Goal: Task Accomplishment & Management: Manage account settings

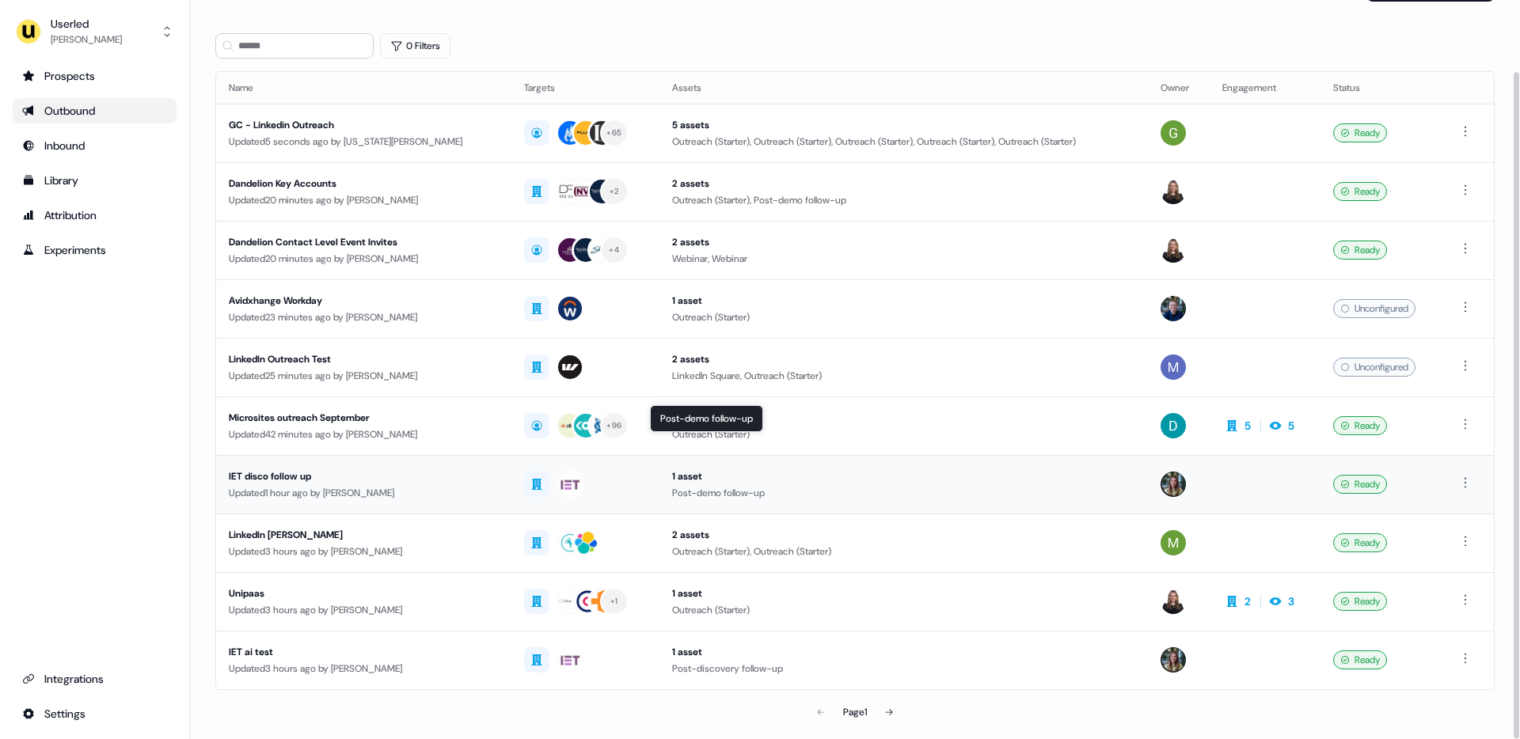
scroll to position [79, 0]
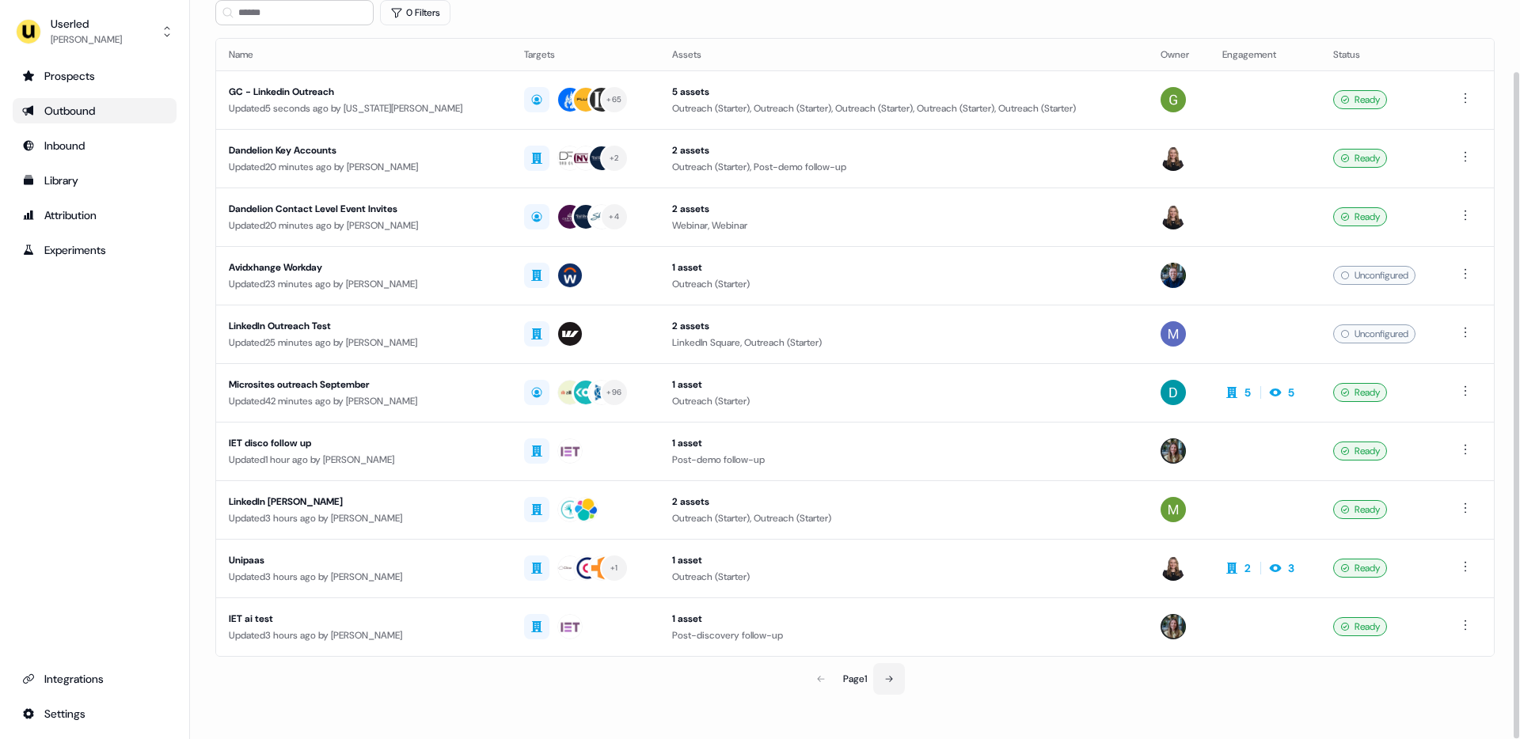
click at [894, 681] on icon at bounding box center [888, 678] width 9 height 9
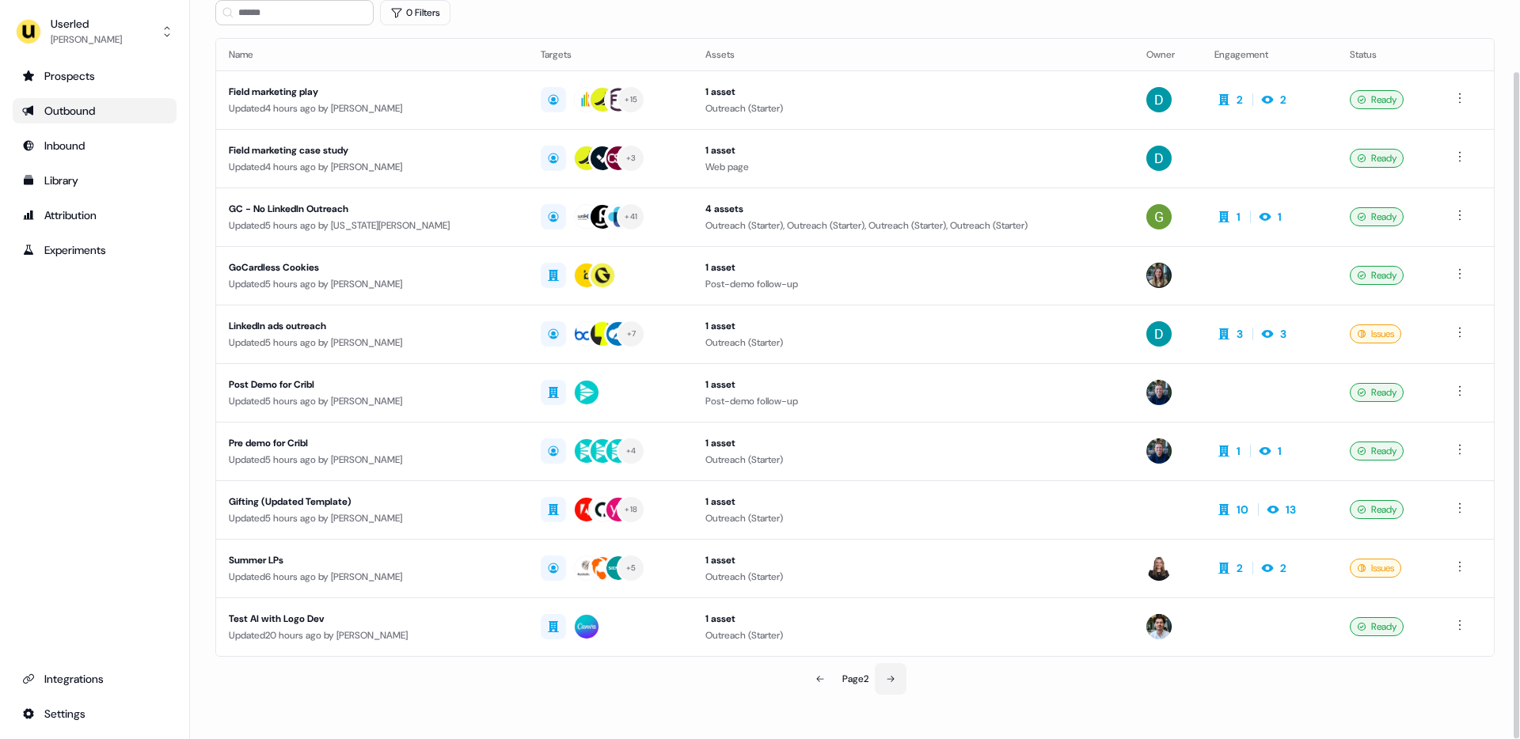
click at [884, 666] on button at bounding box center [891, 679] width 32 height 32
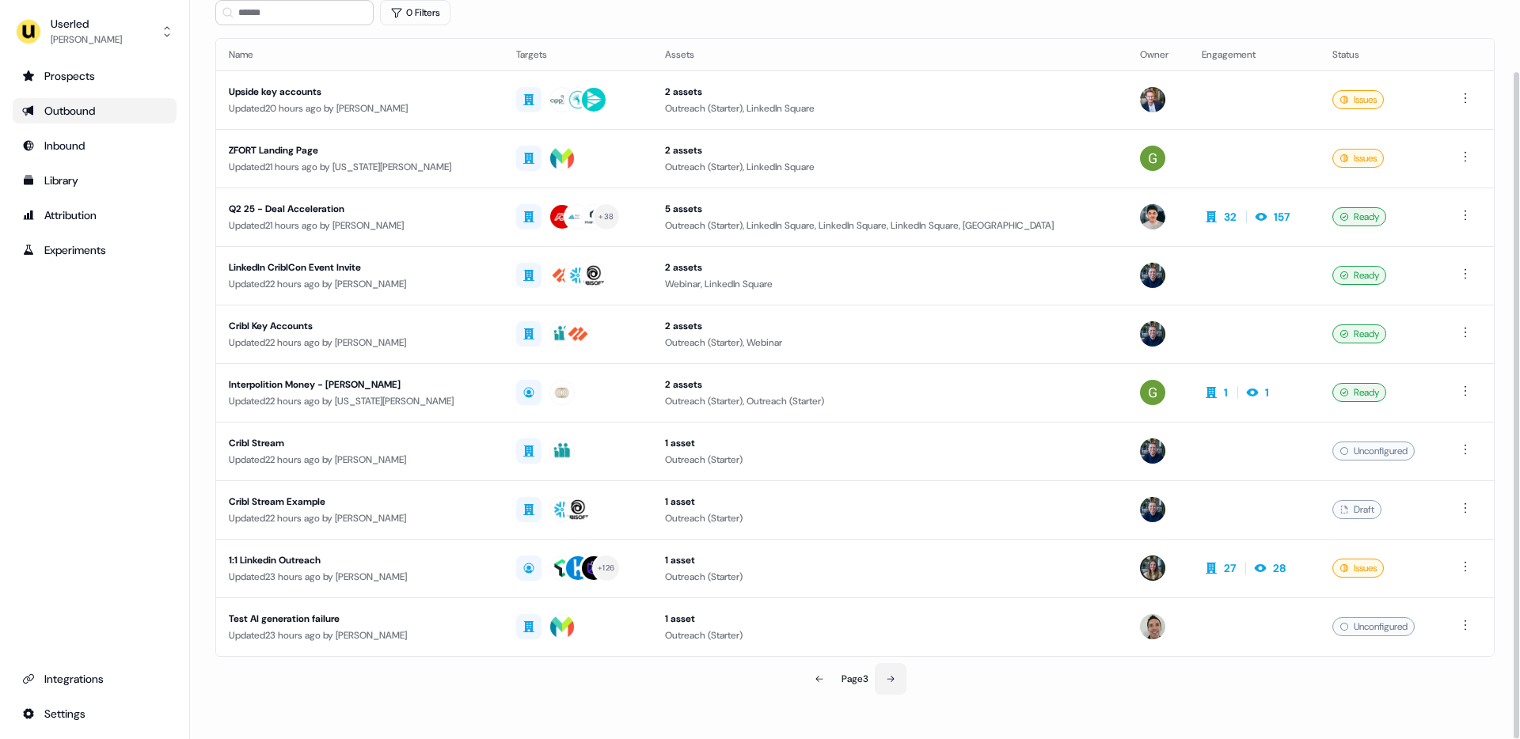
click at [890, 680] on icon at bounding box center [890, 678] width 9 height 9
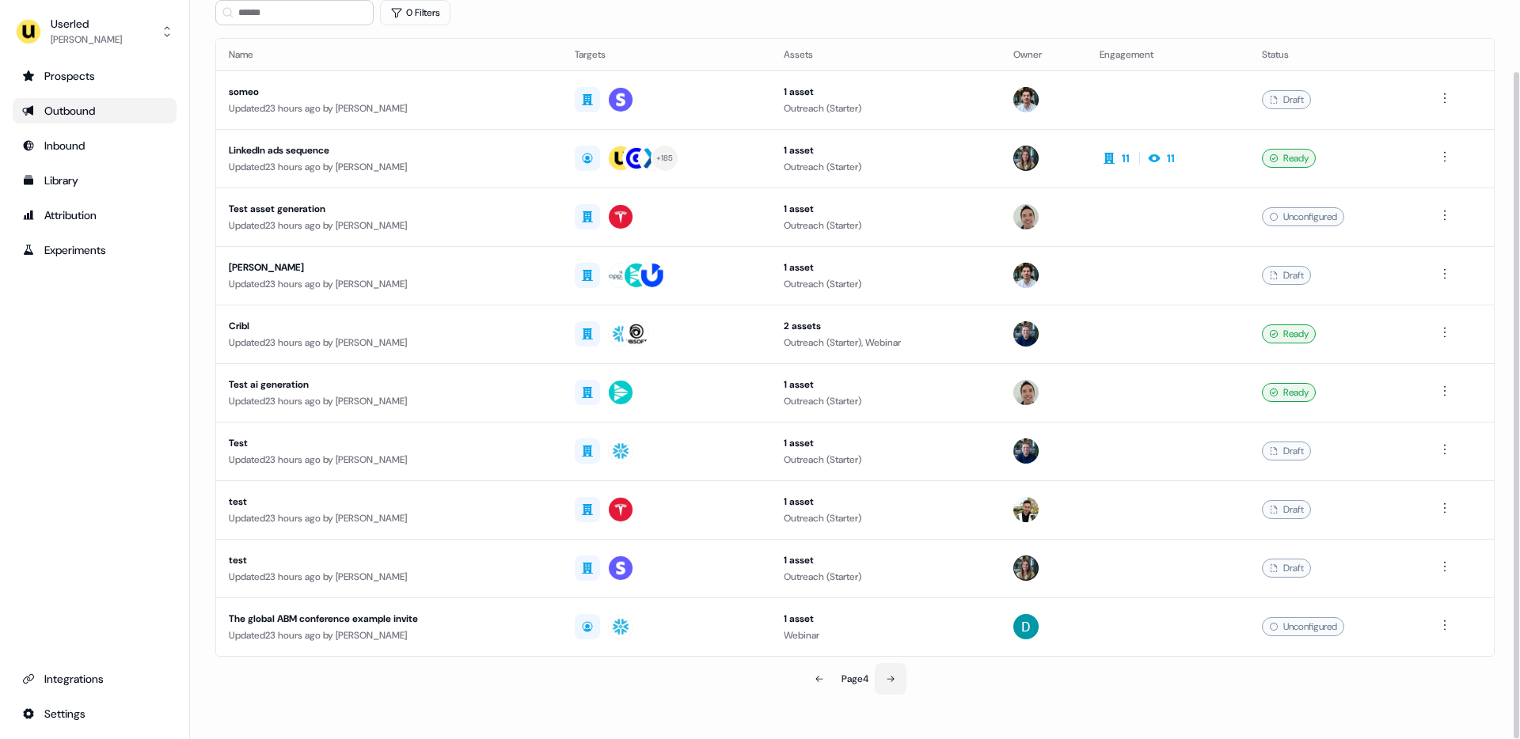
click at [890, 680] on icon at bounding box center [890, 678] width 9 height 9
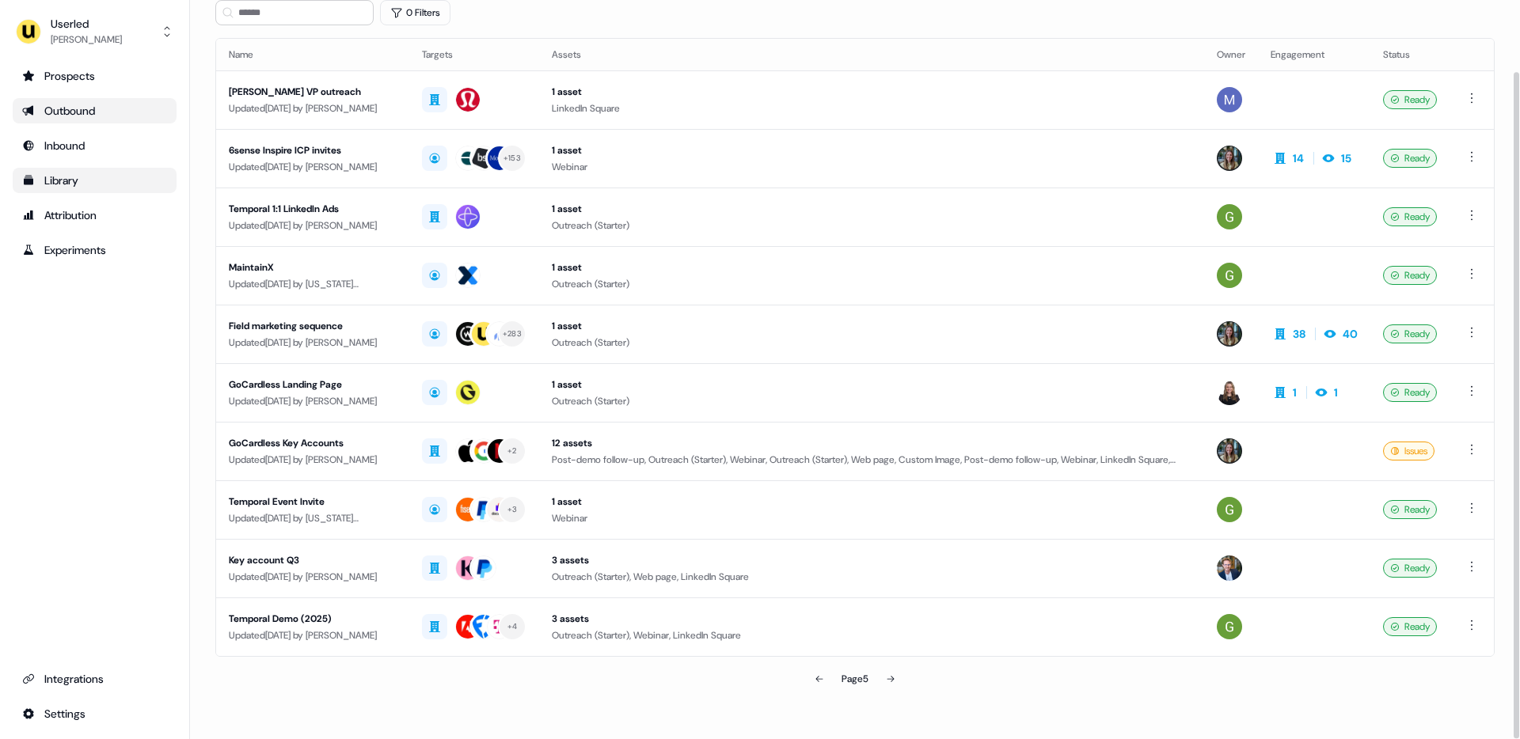
click at [82, 173] on div "Library" at bounding box center [94, 181] width 145 height 16
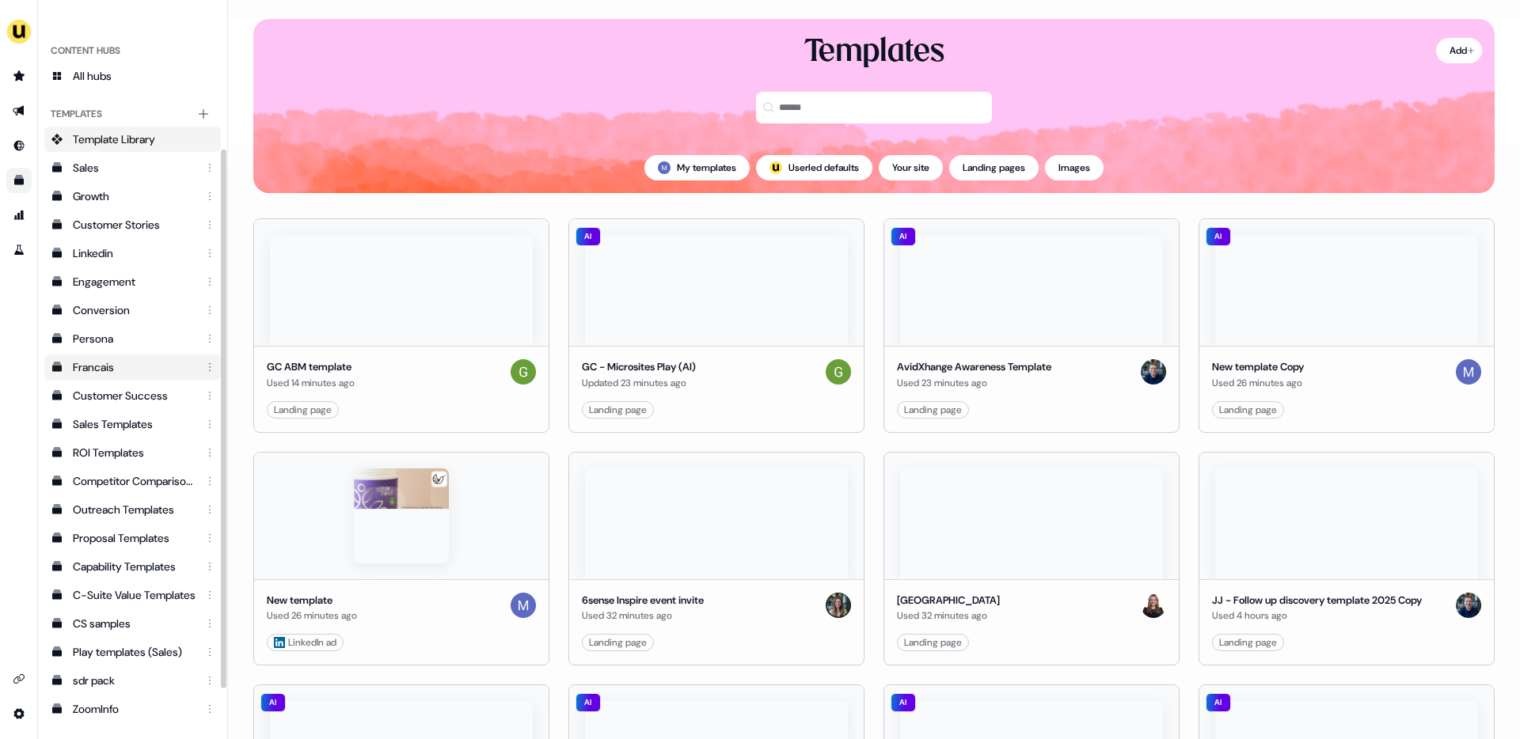
scroll to position [258, 0]
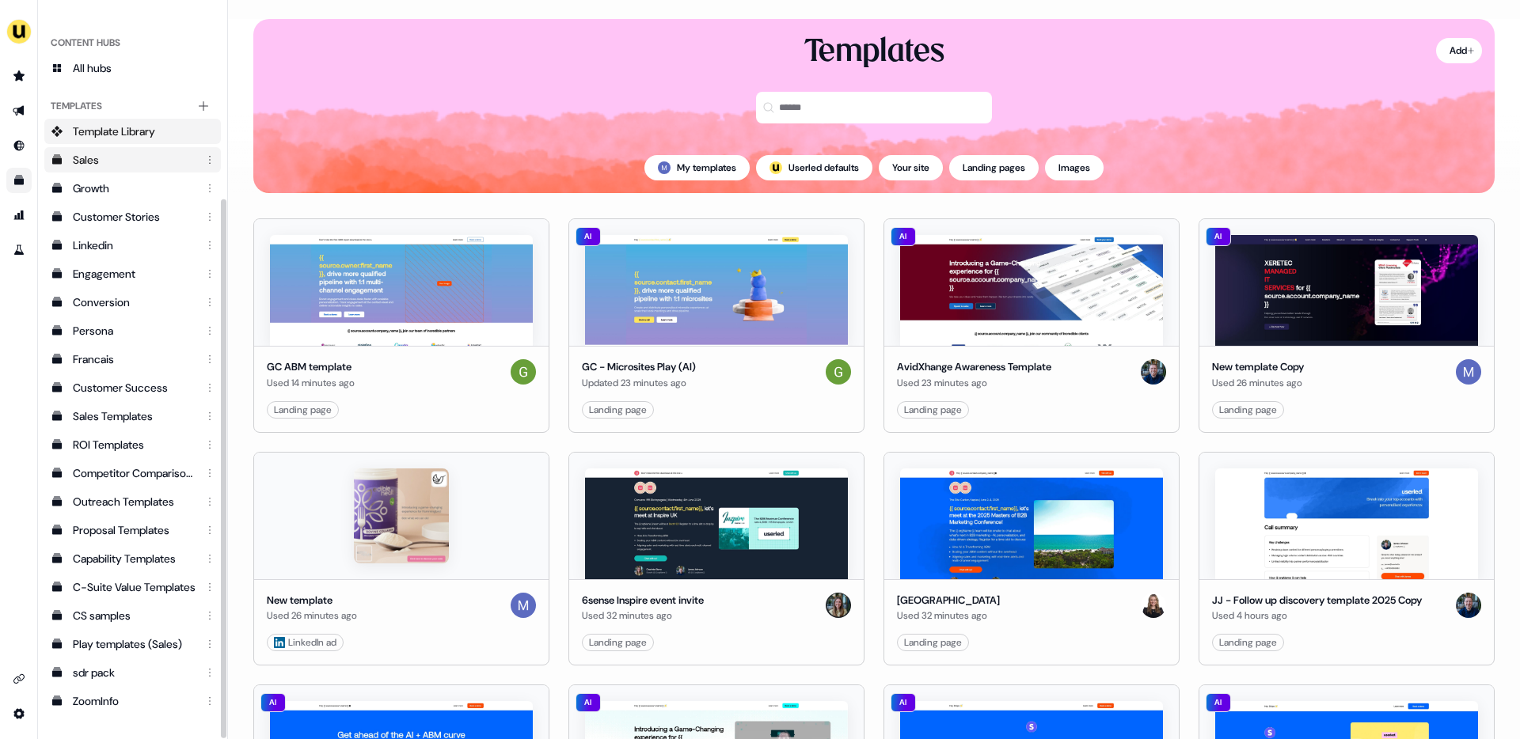
click at [125, 157] on div "Sales" at bounding box center [134, 160] width 123 height 16
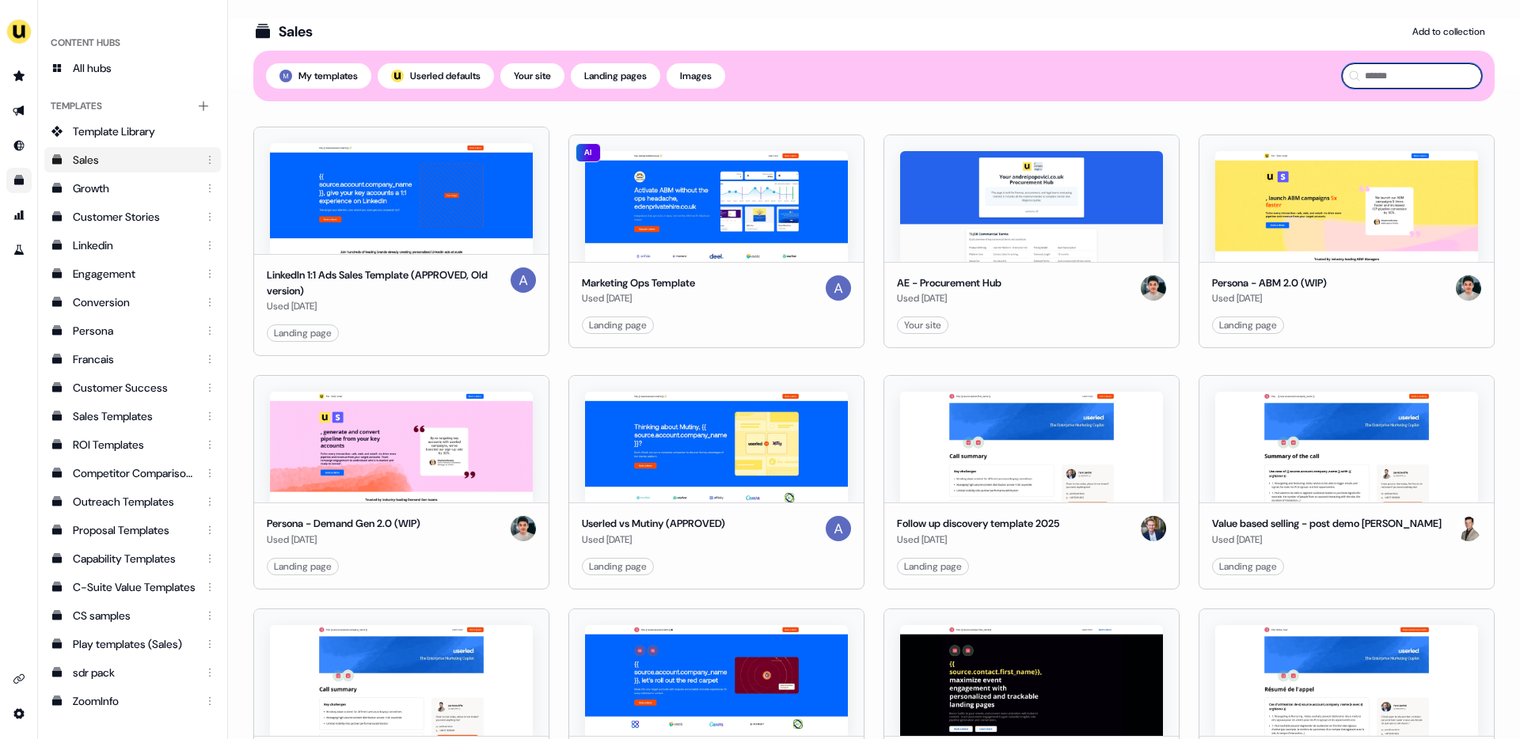
click at [1376, 79] on input at bounding box center [1412, 75] width 140 height 25
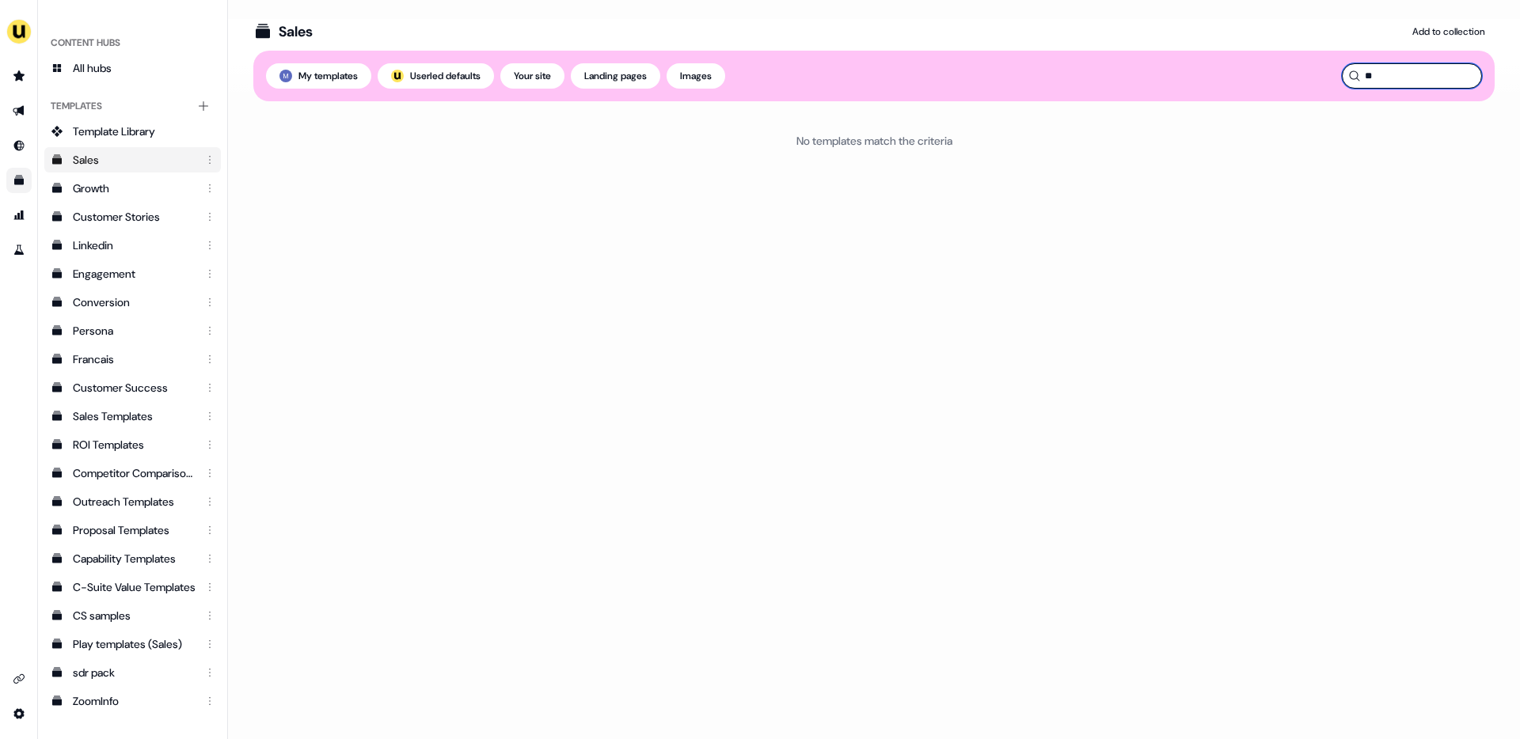
type input "*"
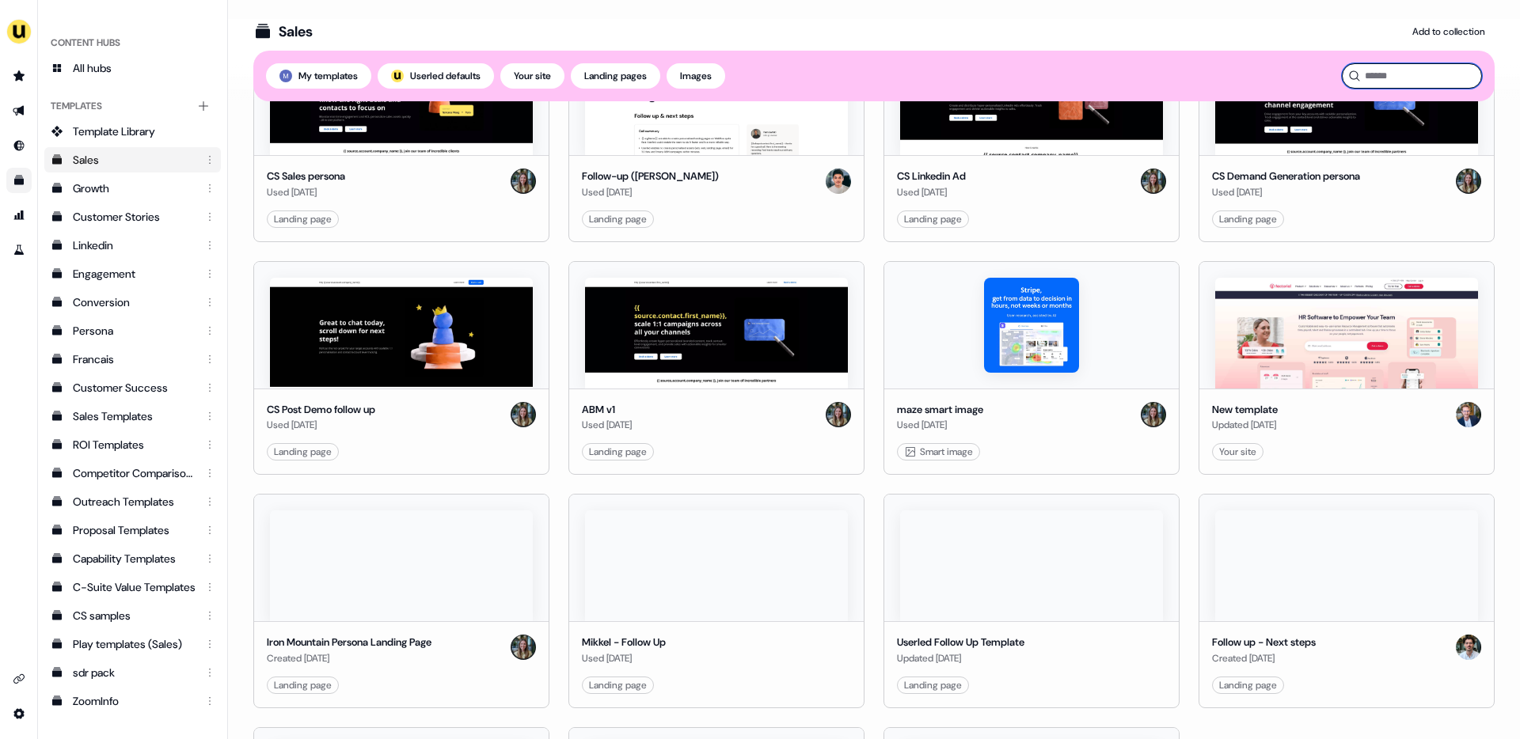
scroll to position [659, 0]
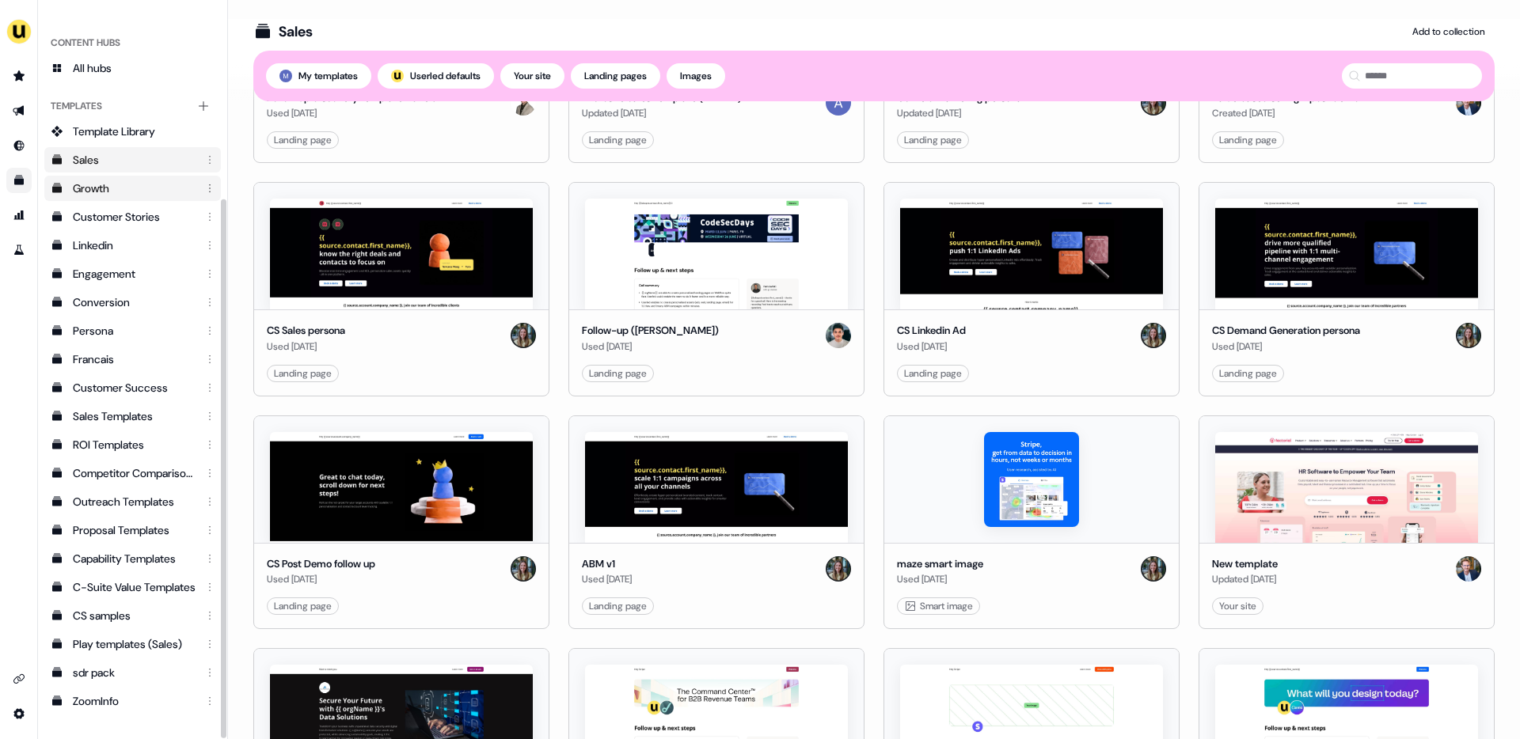
click at [97, 184] on div "Growth" at bounding box center [134, 188] width 123 height 16
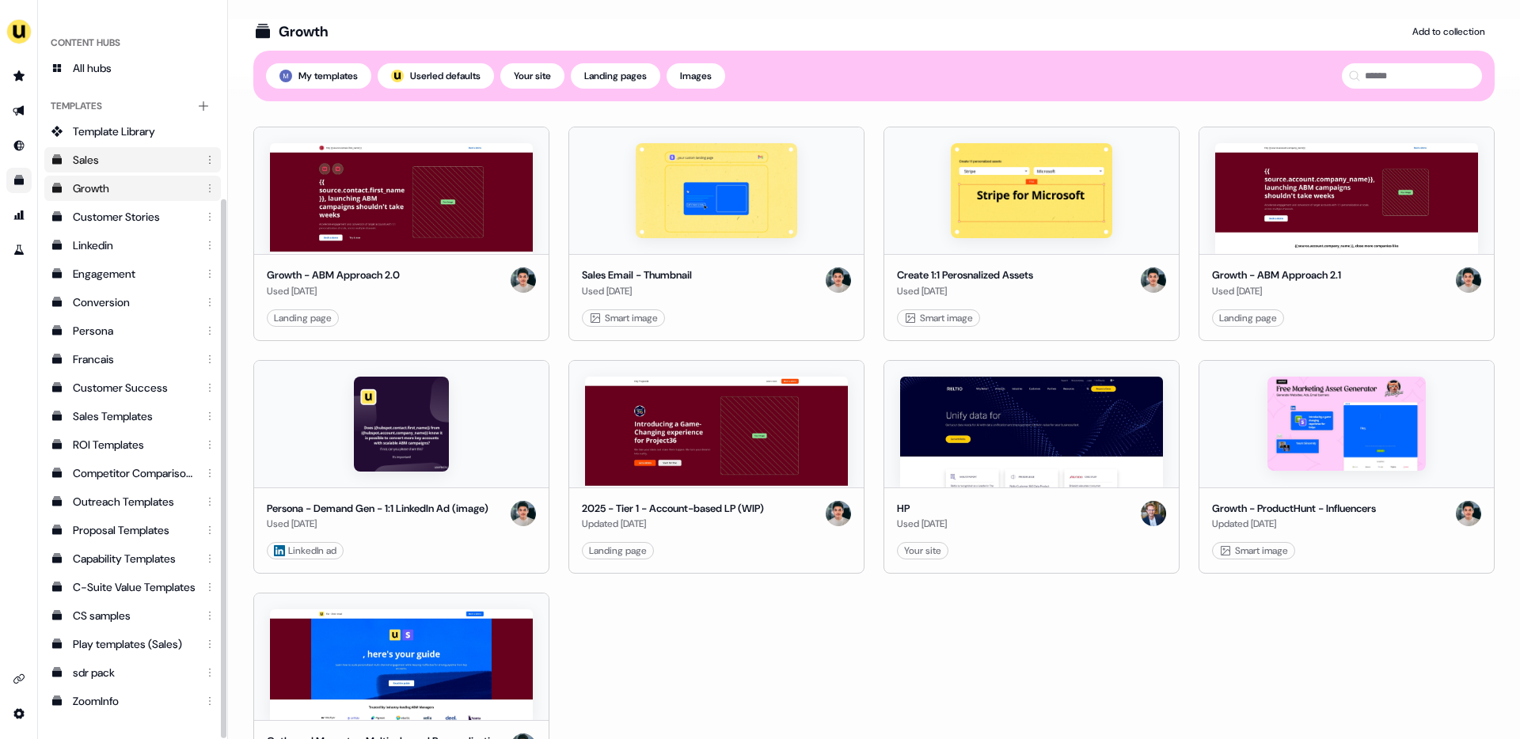
click at [137, 157] on div "Sales" at bounding box center [134, 160] width 123 height 16
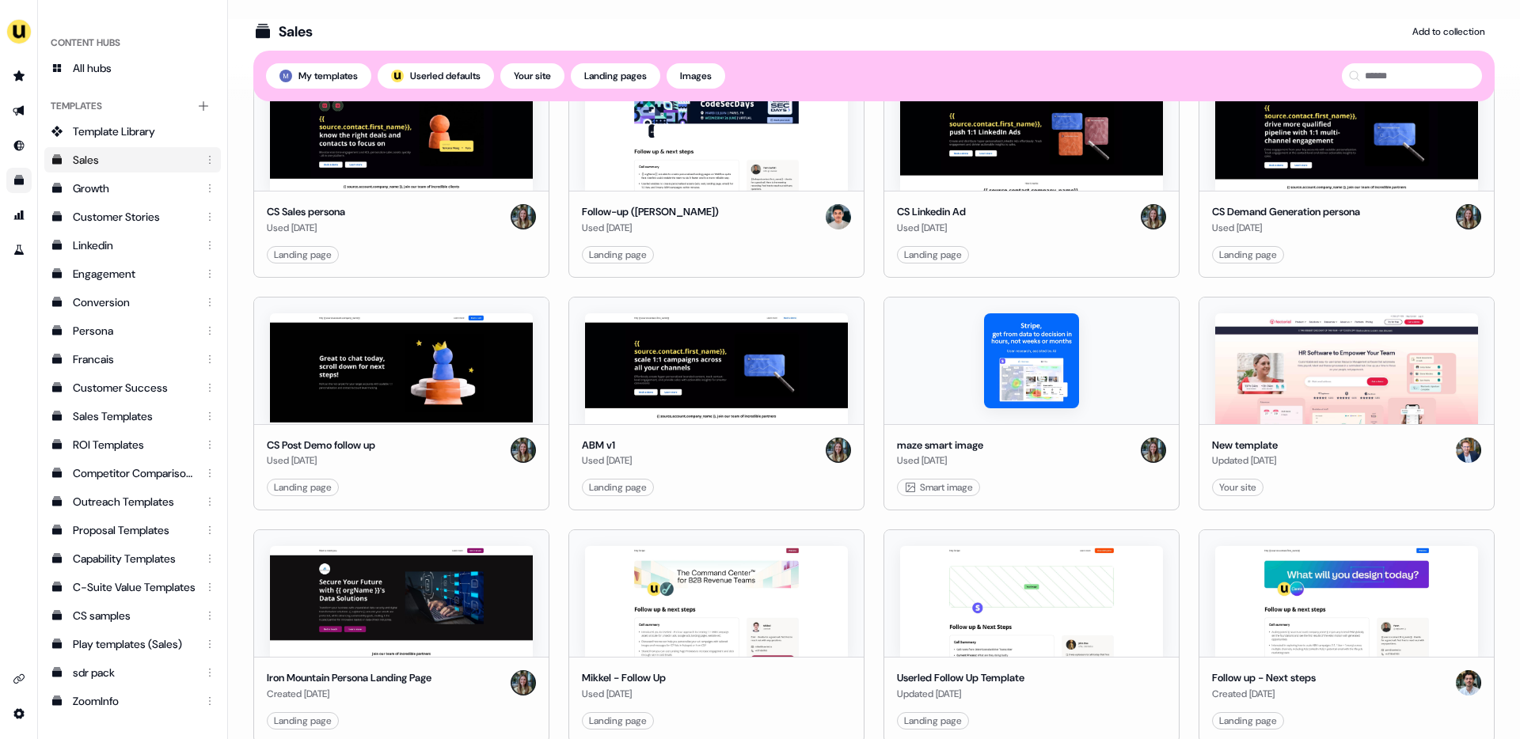
scroll to position [802, 0]
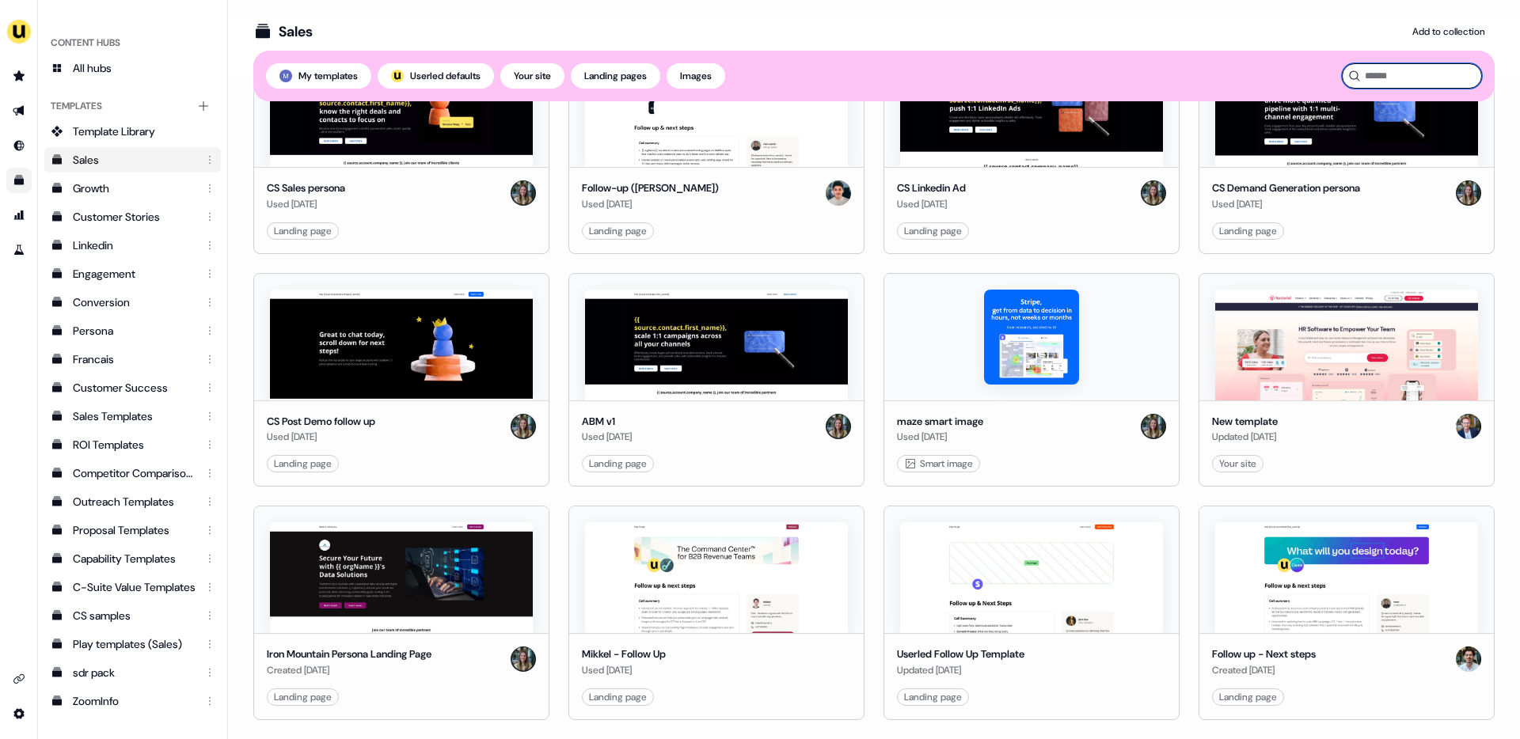
click at [1388, 66] on input at bounding box center [1412, 75] width 140 height 25
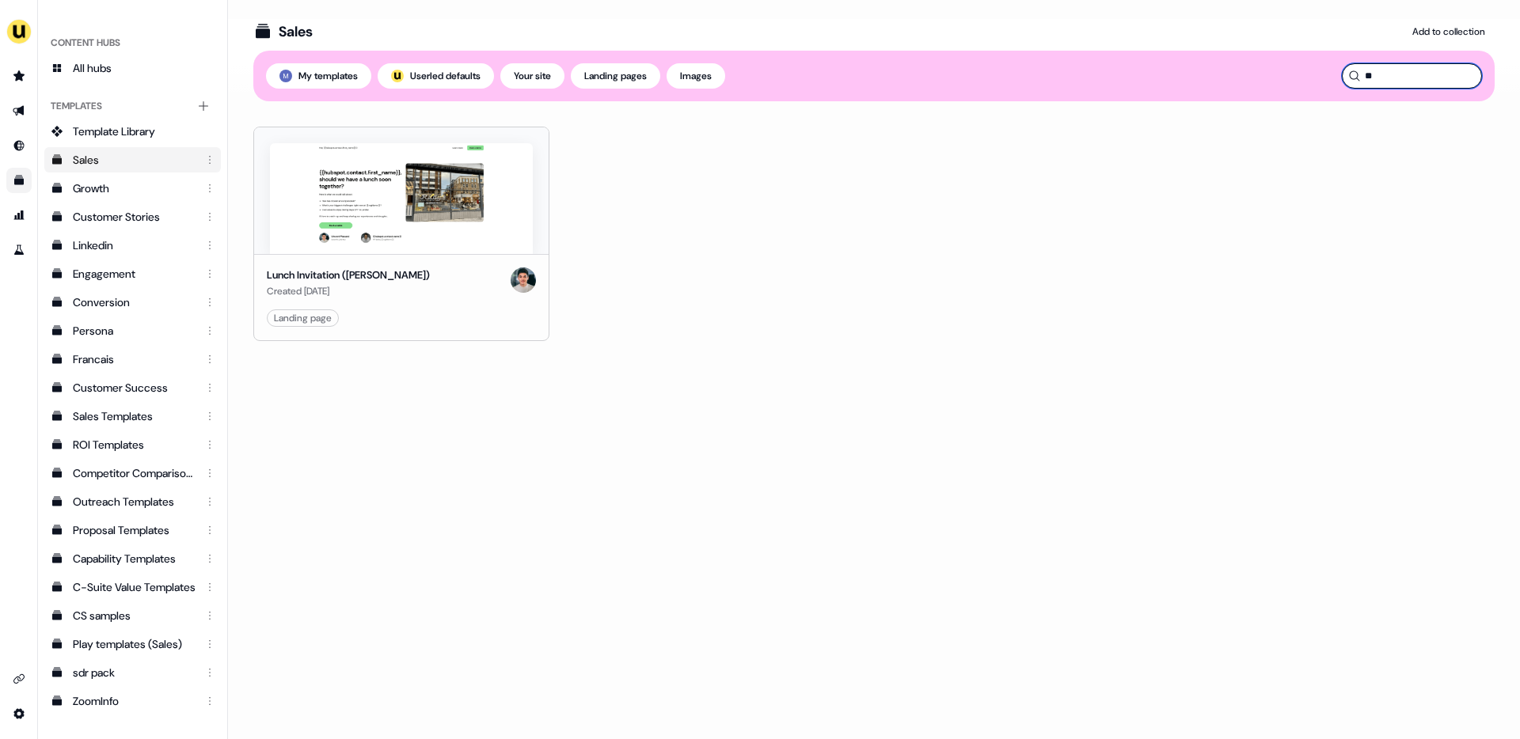
type input "*"
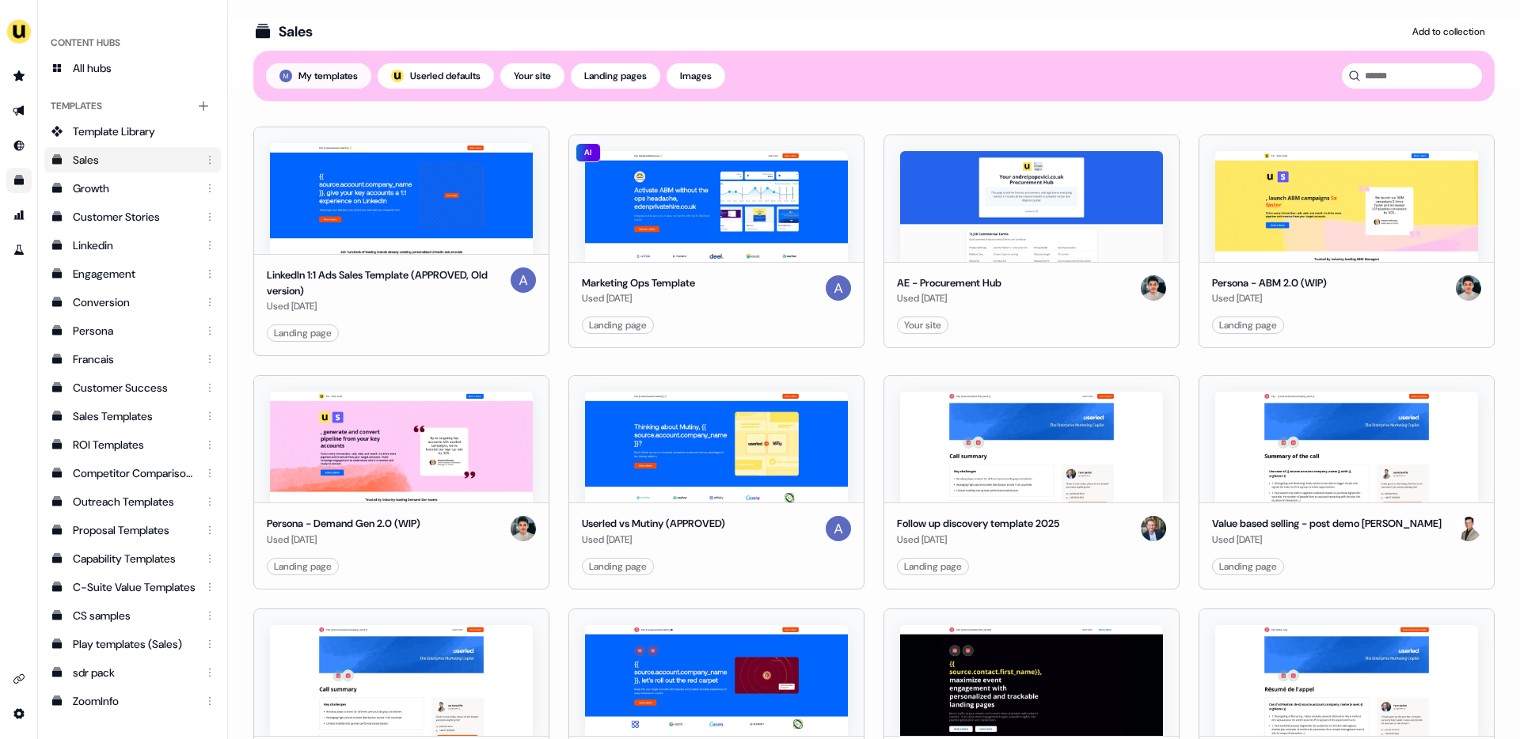
click at [353, 76] on button "My templates" at bounding box center [318, 75] width 105 height 25
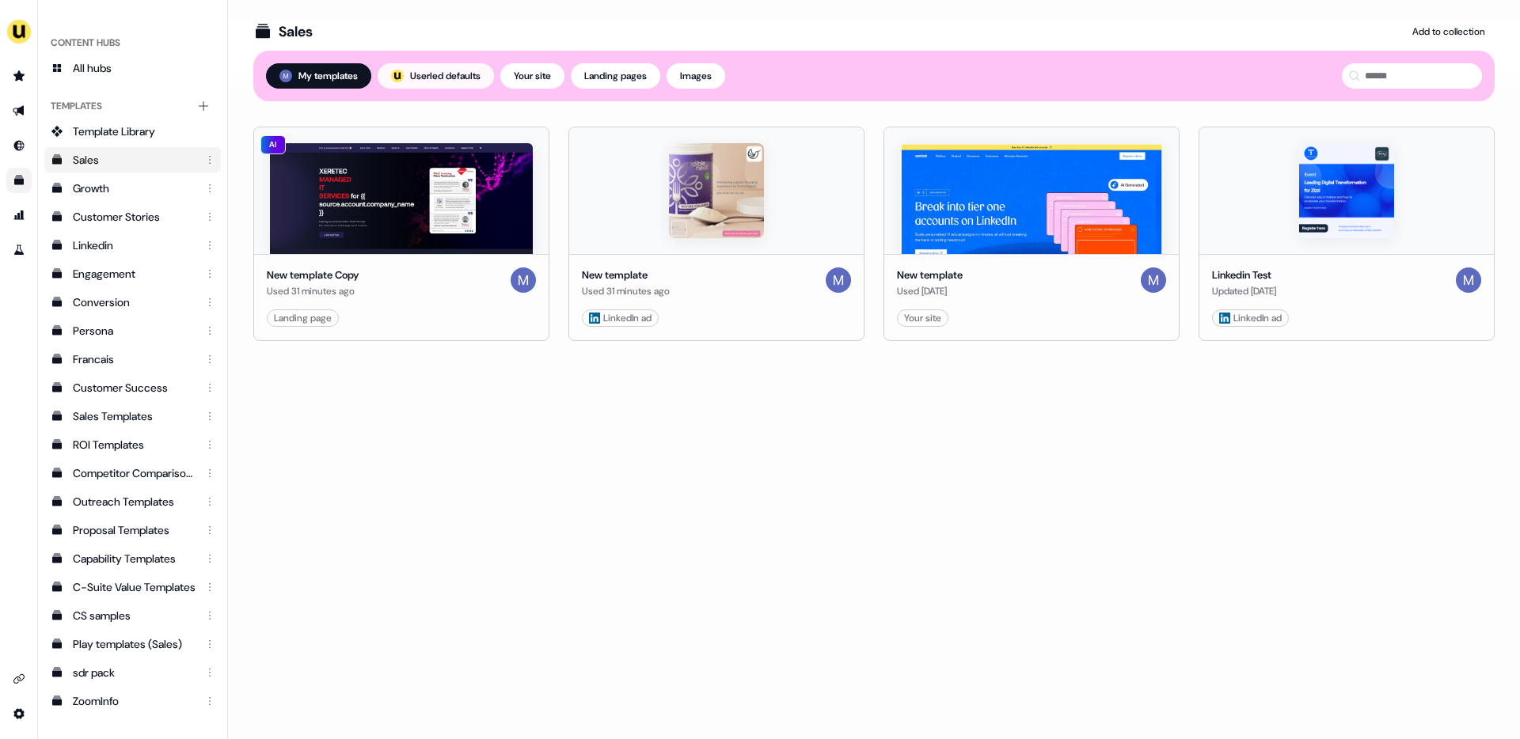
click at [407, 82] on button "; Userled defaults" at bounding box center [436, 75] width 116 height 25
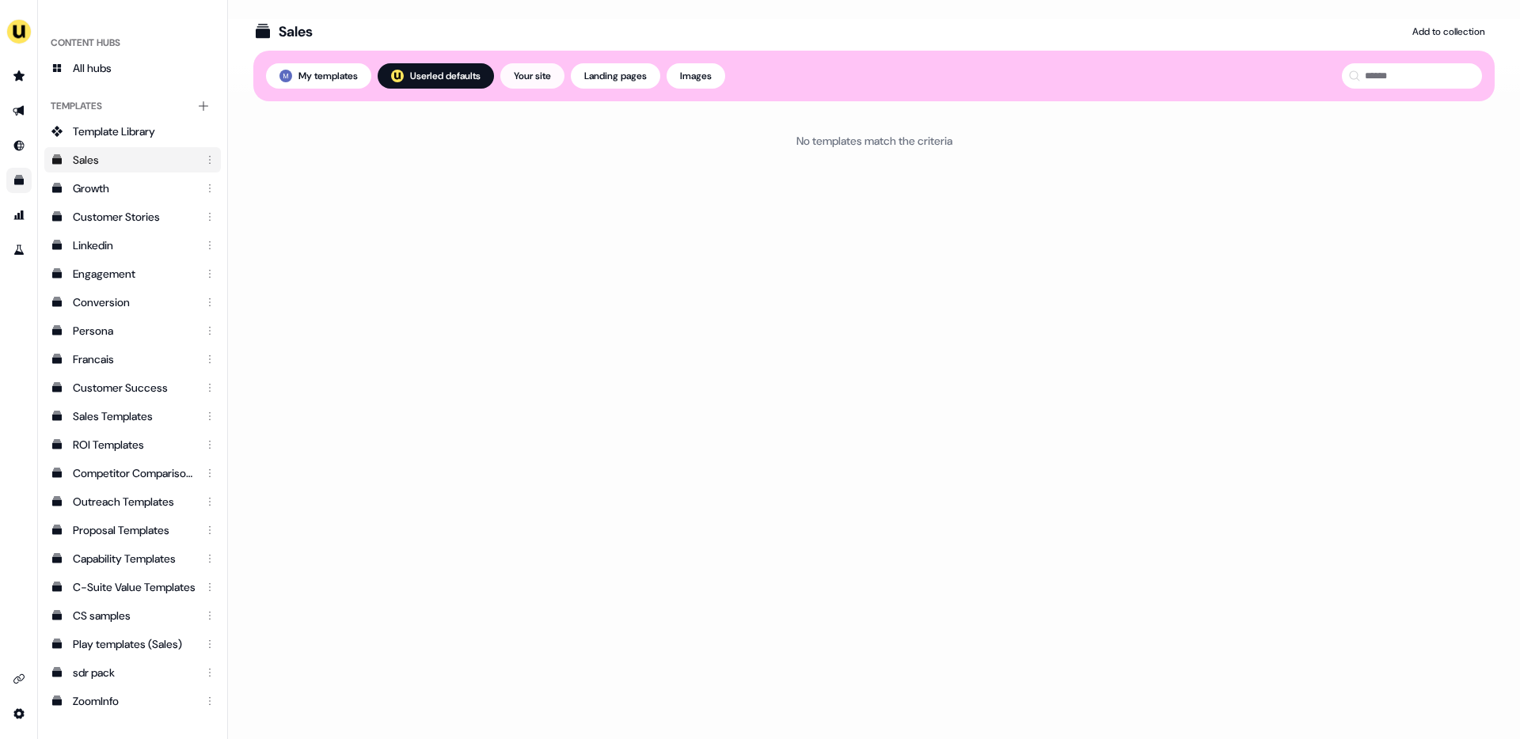
click at [555, 81] on button "Your site" at bounding box center [532, 75] width 64 height 25
click at [632, 76] on button "Landing pages" at bounding box center [615, 75] width 89 height 25
click at [106, 135] on span "Template Library" at bounding box center [114, 131] width 82 height 16
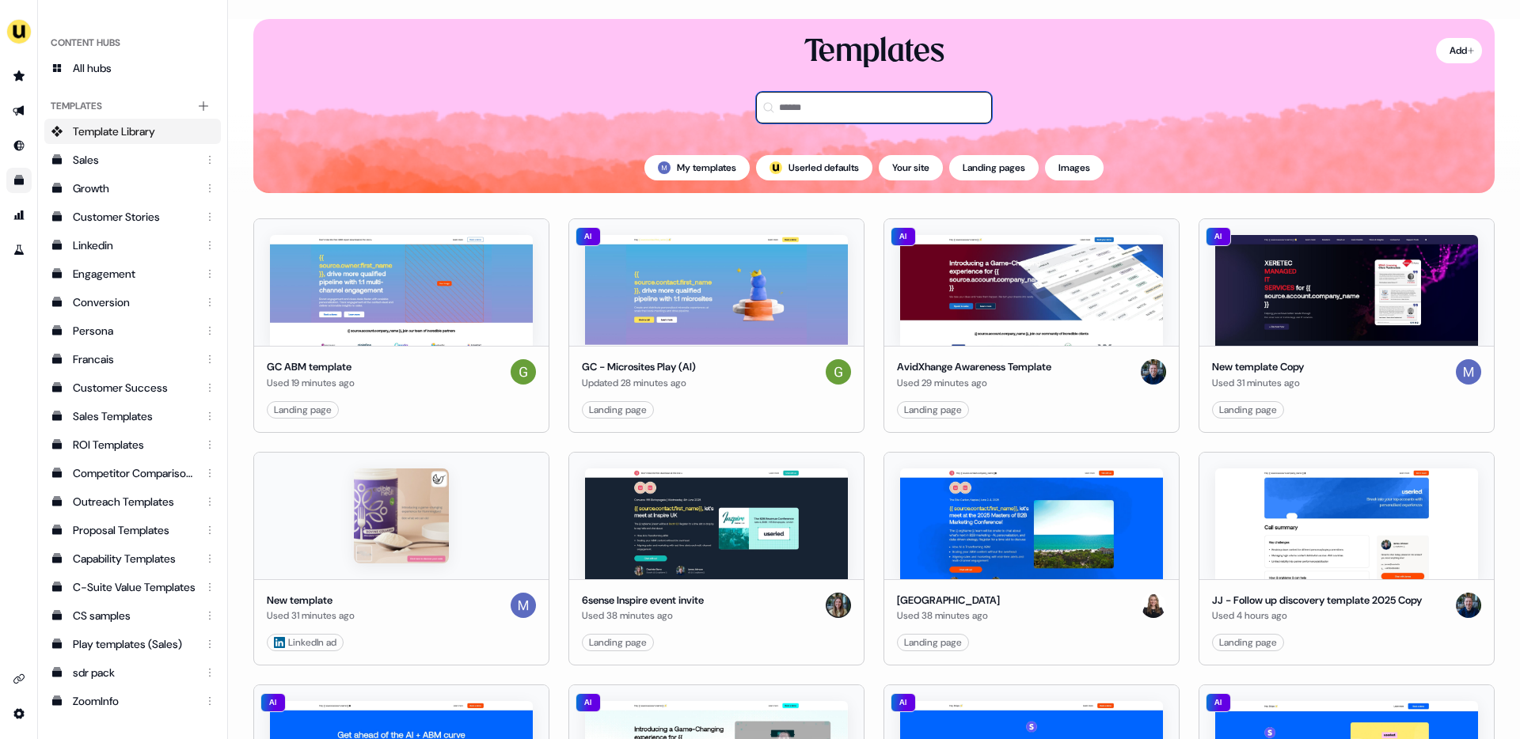
click at [938, 113] on input at bounding box center [874, 108] width 236 height 32
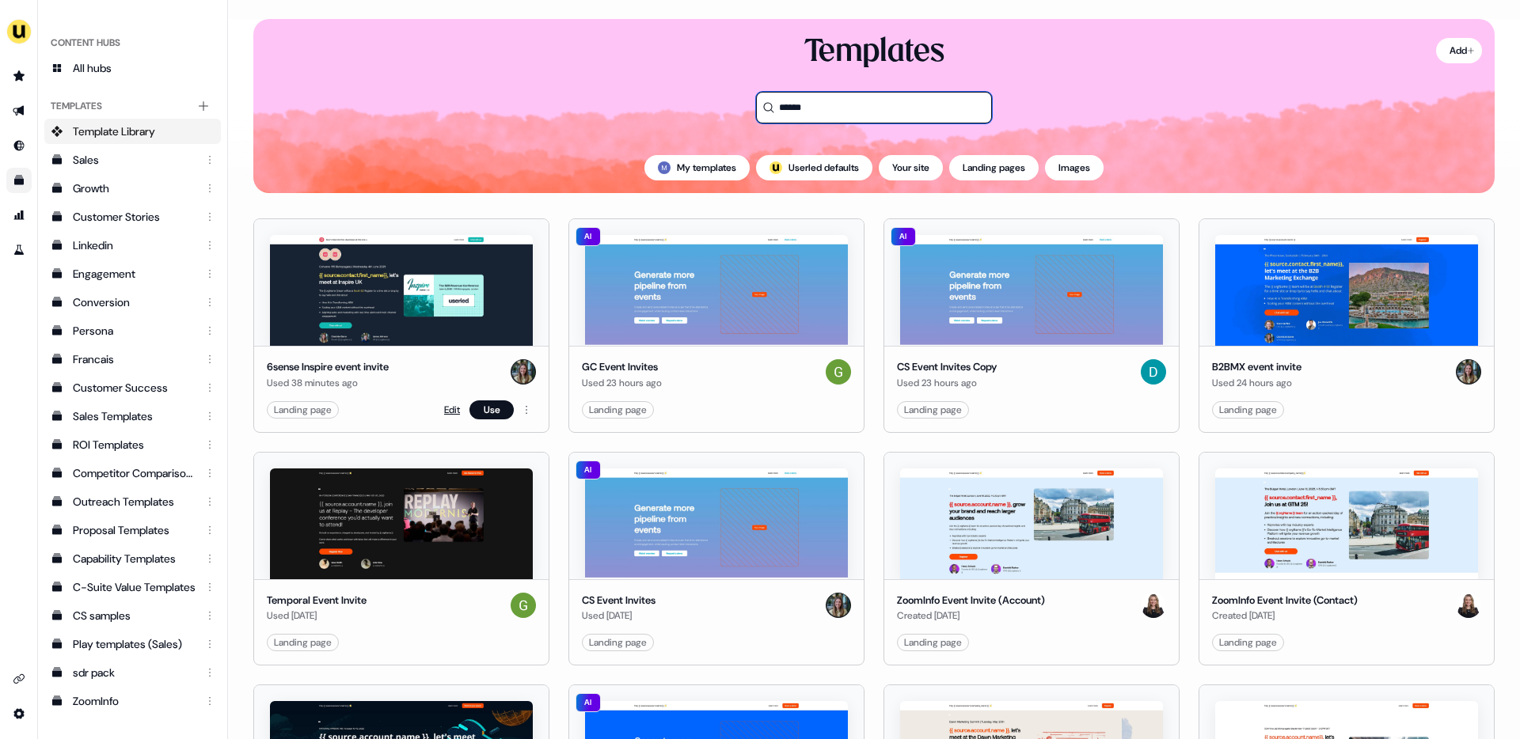
type input "******"
click at [451, 408] on link "Edit" at bounding box center [452, 410] width 16 height 16
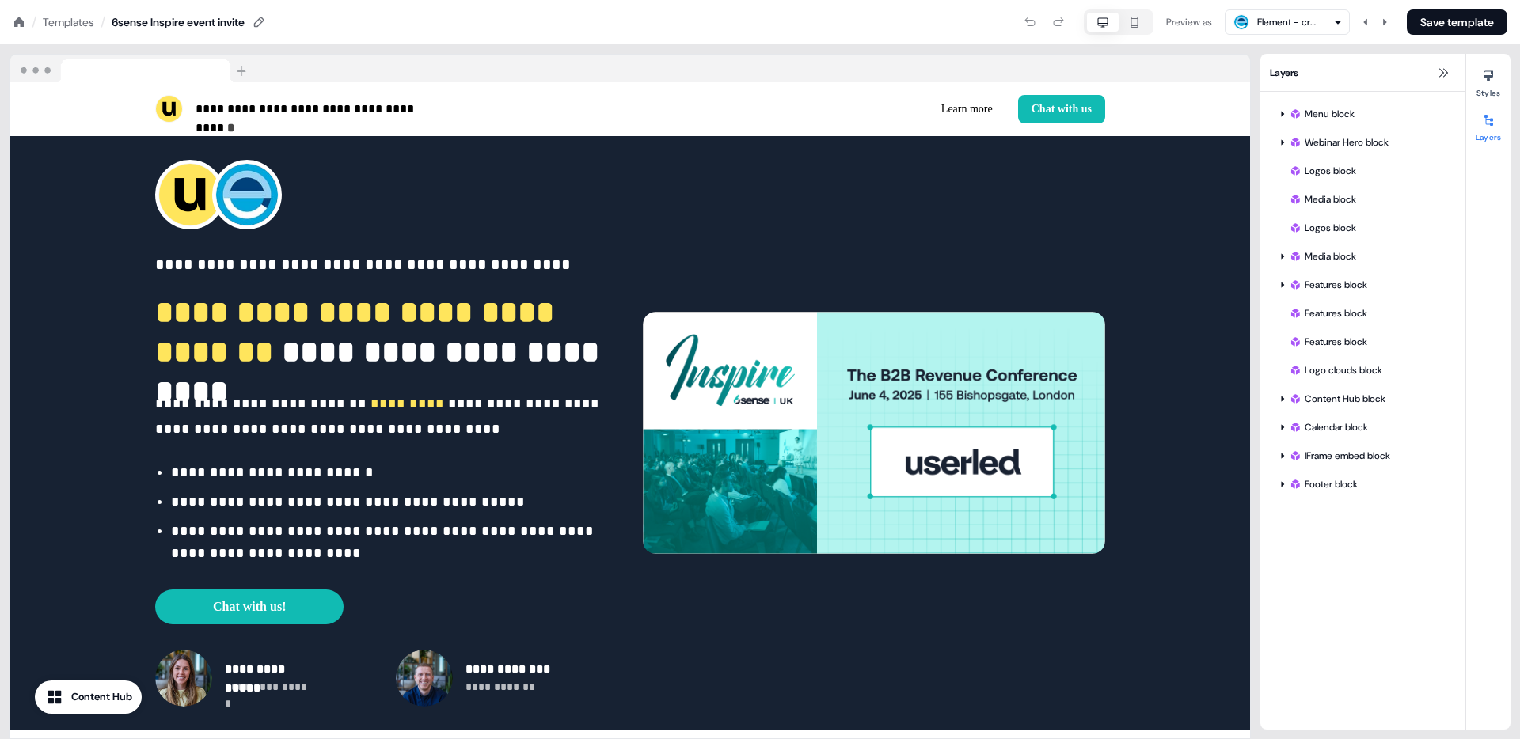
click at [17, 22] on icon at bounding box center [18, 21] width 9 height 9
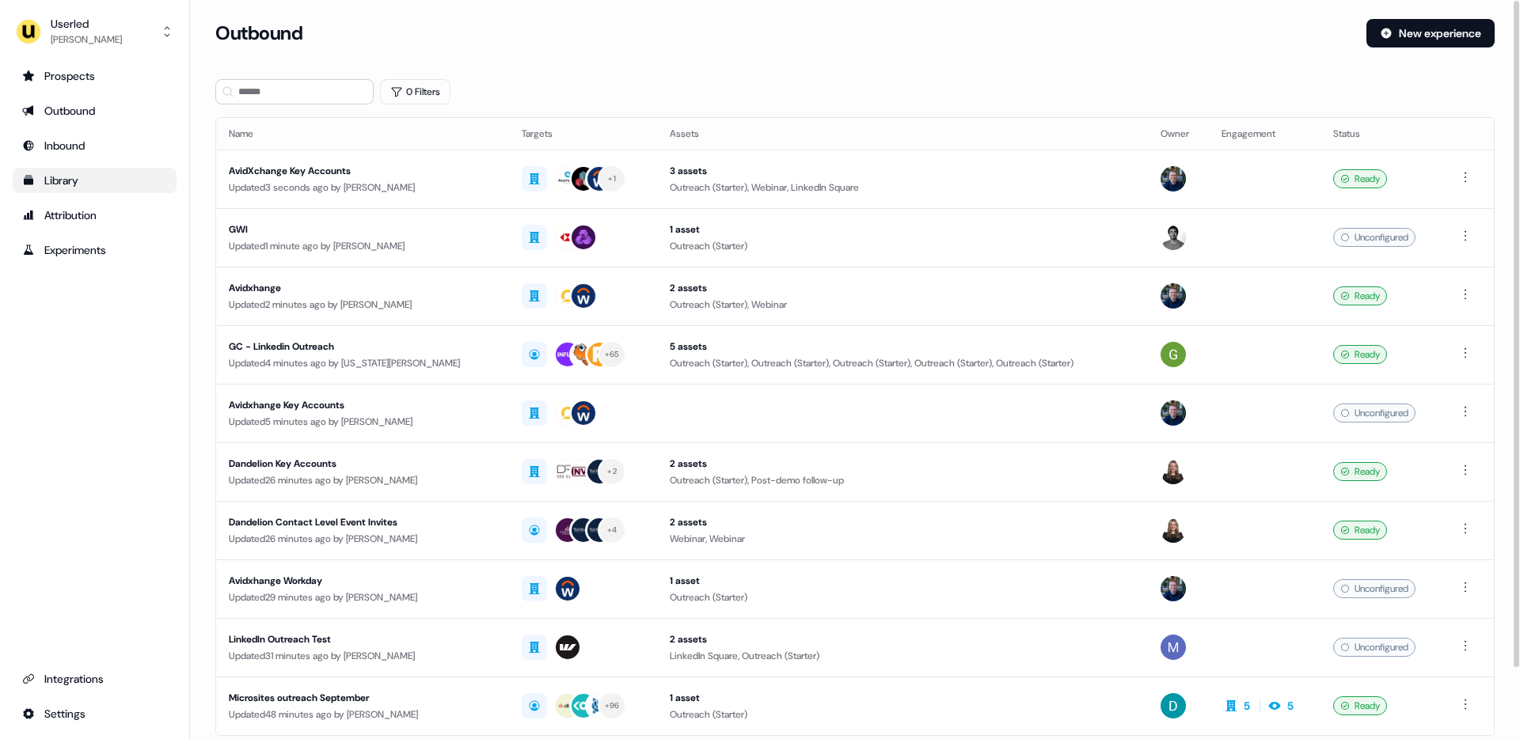
click at [68, 177] on div "Library" at bounding box center [94, 181] width 145 height 16
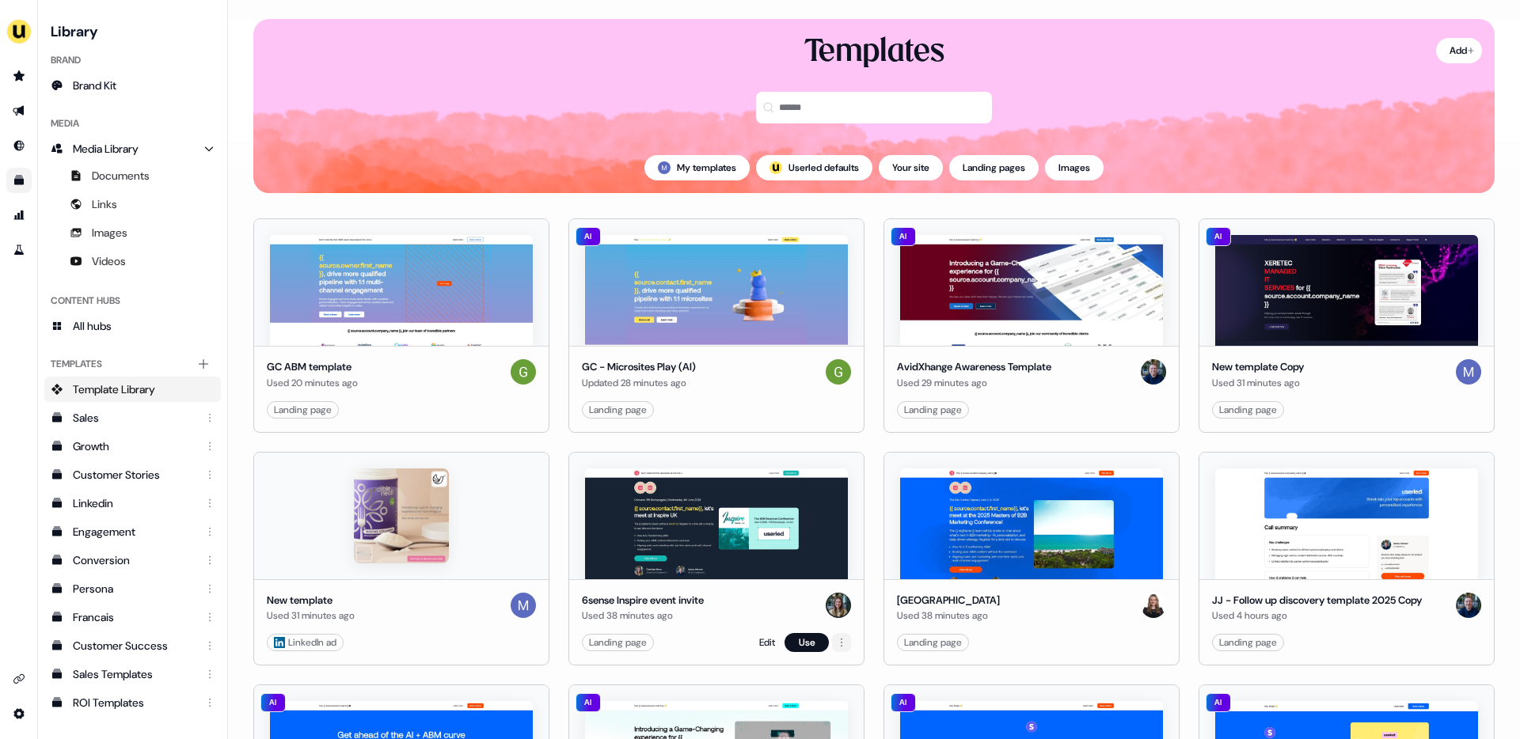
click at [838, 644] on html "For the best experience switch devices to a bigger screen. Go to [DOMAIN_NAME] …" at bounding box center [760, 369] width 1520 height 739
click at [865, 704] on div "Duplicate" at bounding box center [902, 697] width 138 height 25
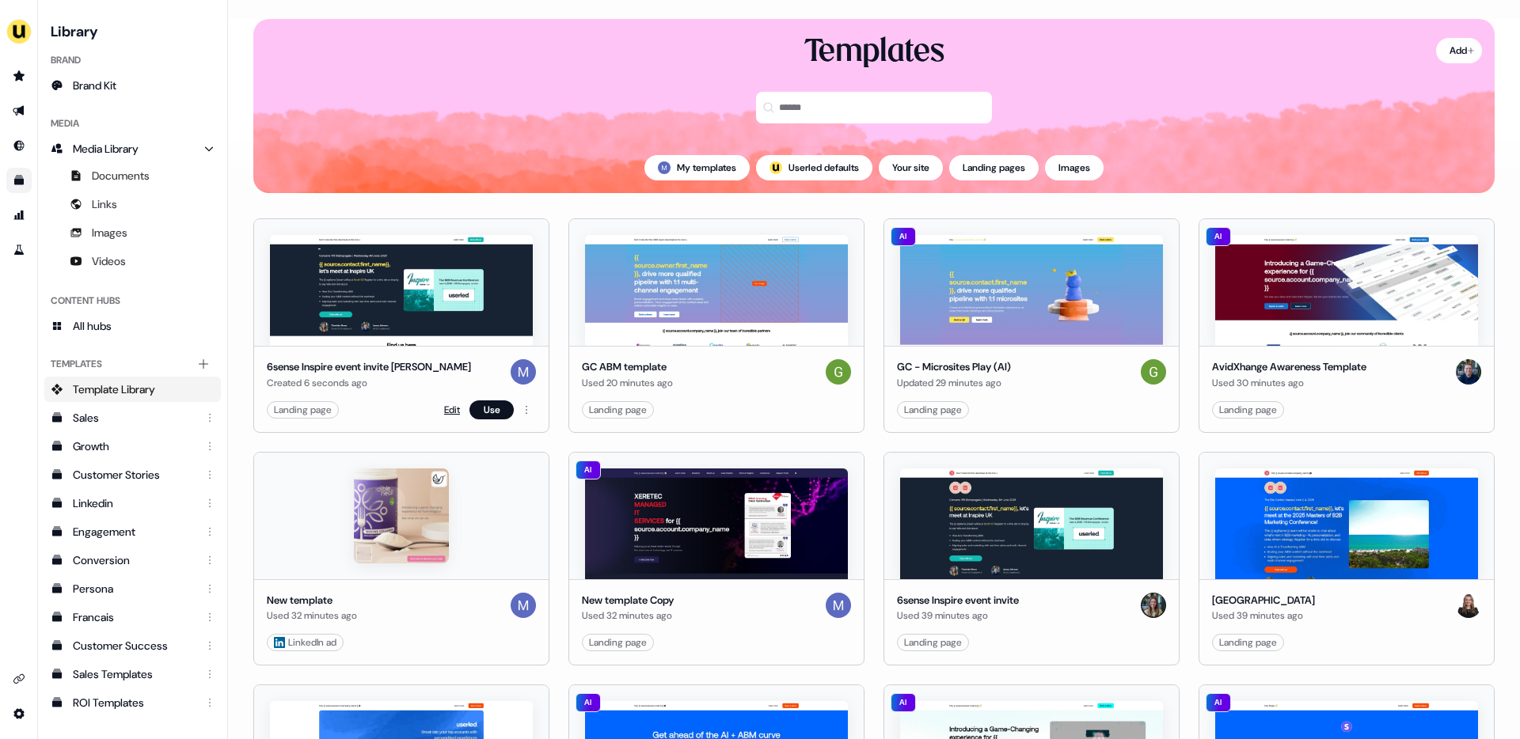
click at [454, 406] on link "Edit" at bounding box center [452, 410] width 16 height 16
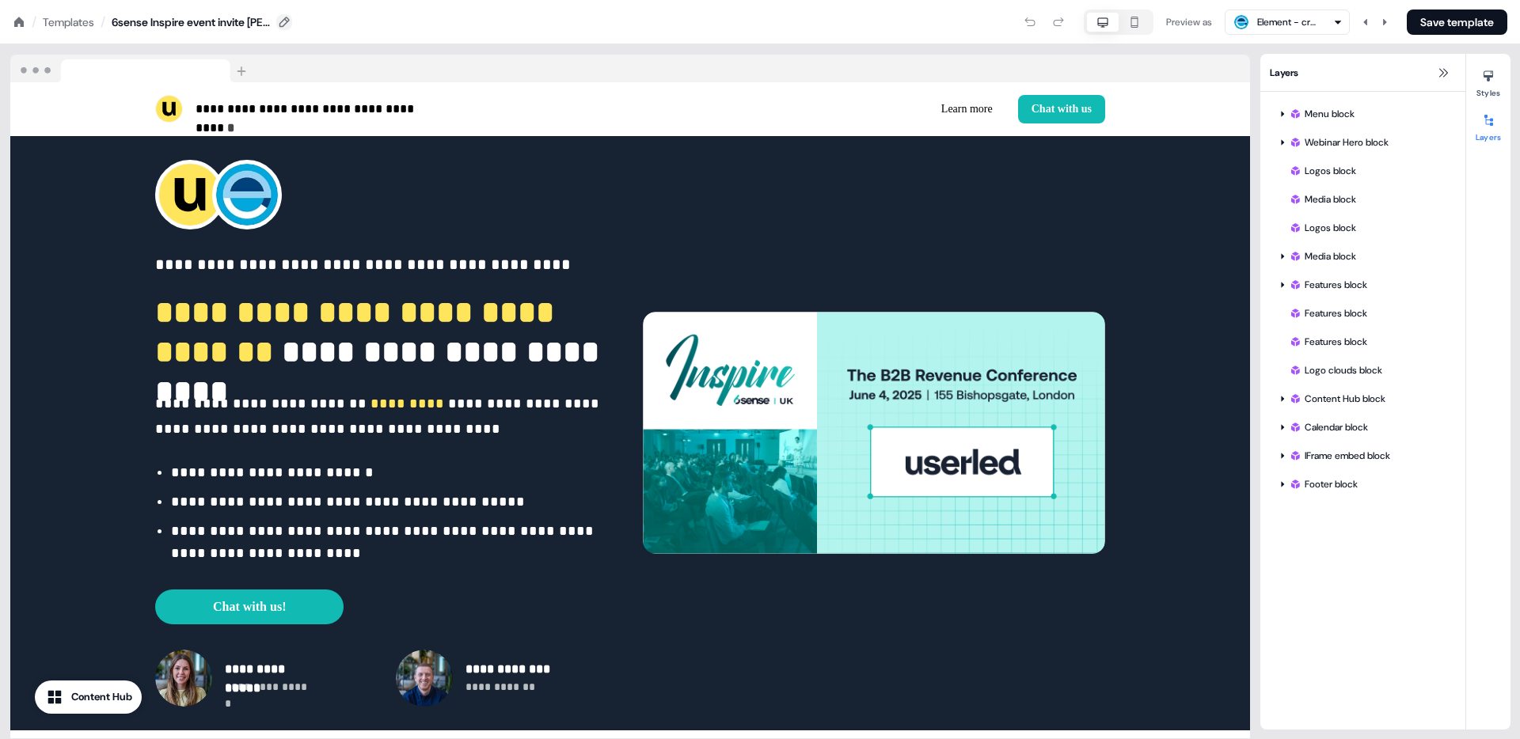
click at [287, 22] on icon at bounding box center [284, 22] width 13 height 13
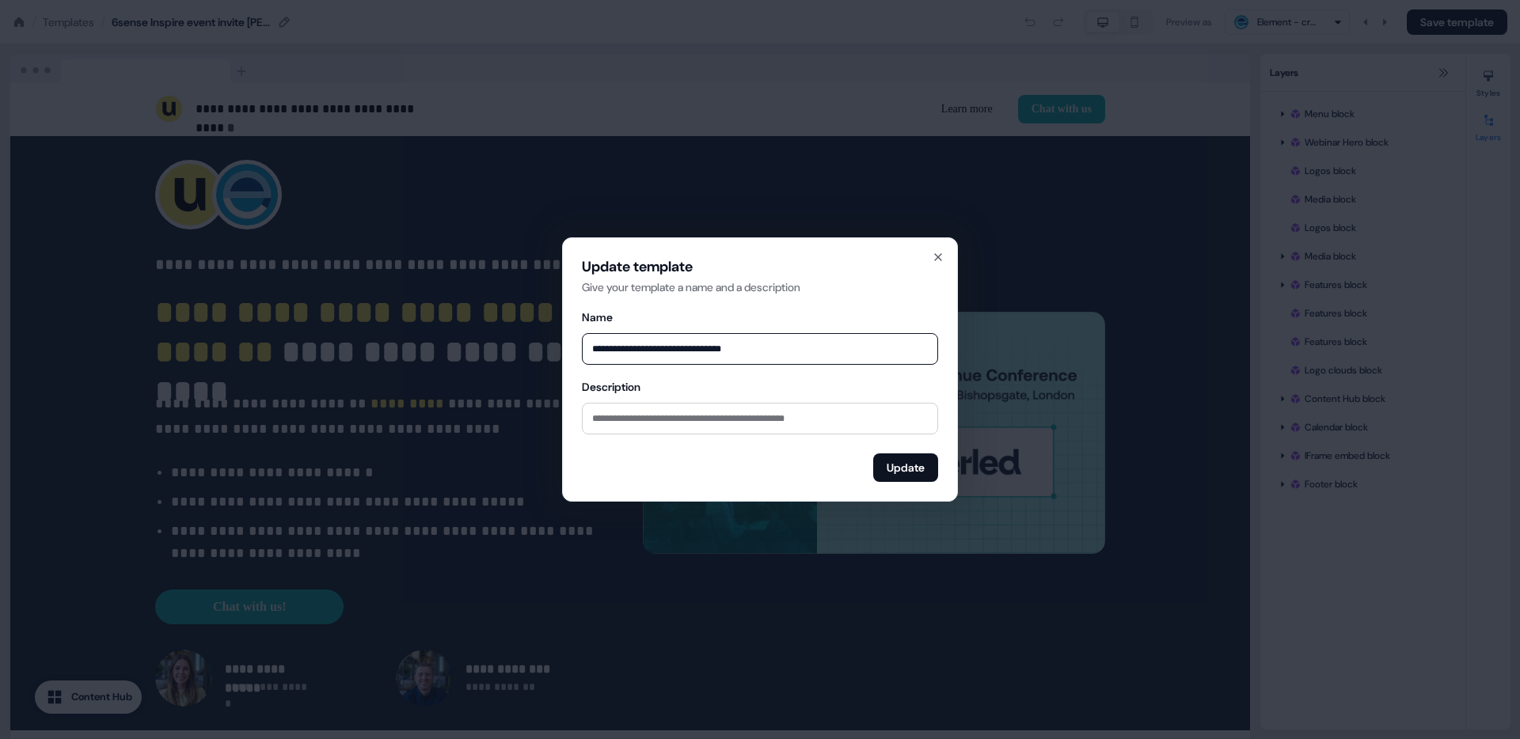
click at [716, 354] on input "**********" at bounding box center [760, 349] width 356 height 32
drag, startPoint x: 663, startPoint y: 351, endPoint x: 575, endPoint y: 352, distance: 88.7
click at [575, 352] on div "**********" at bounding box center [760, 369] width 396 height 264
click at [679, 351] on input "**********" at bounding box center [760, 349] width 356 height 32
click at [651, 348] on input "**********" at bounding box center [760, 349] width 356 height 32
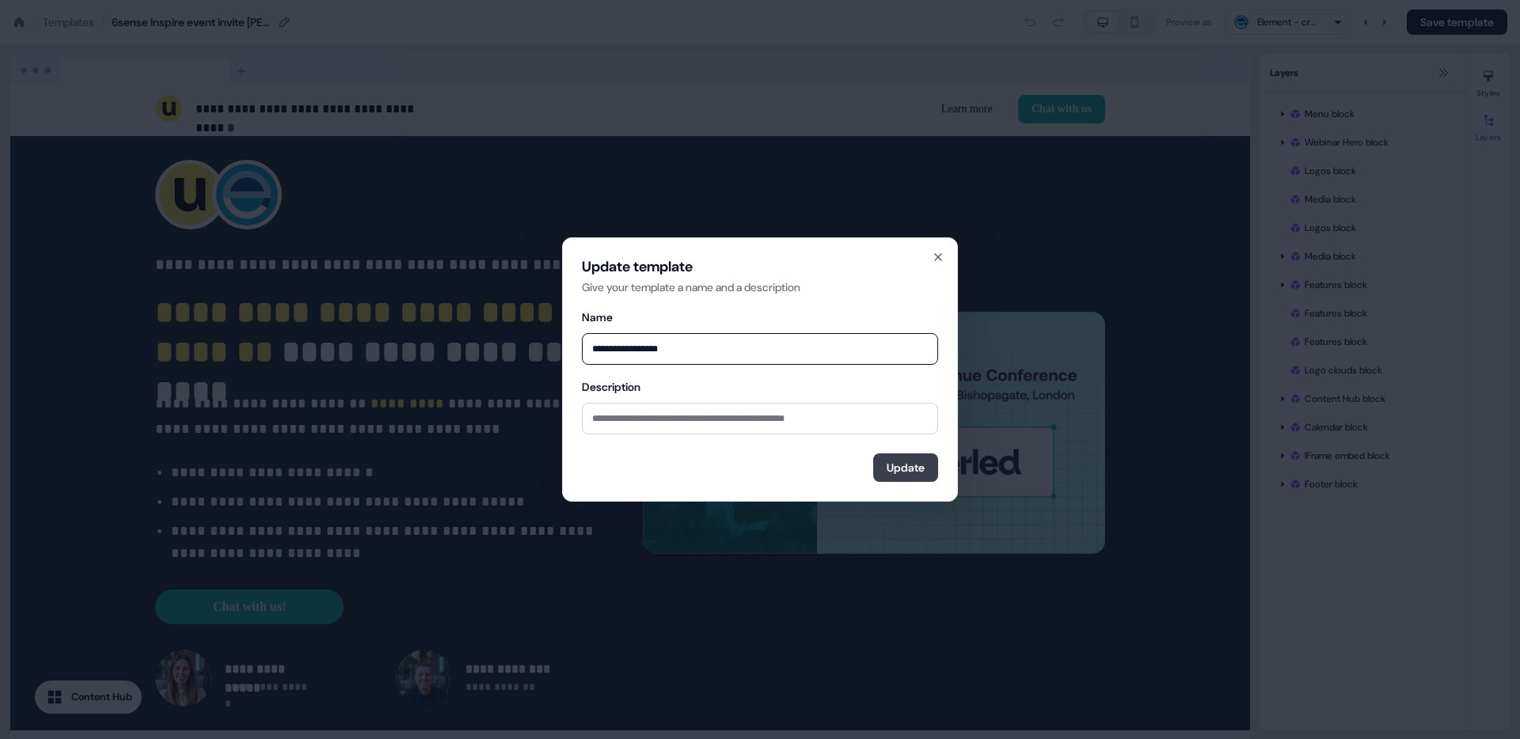
type input "**********"
click at [900, 470] on button "Update" at bounding box center [905, 468] width 65 height 28
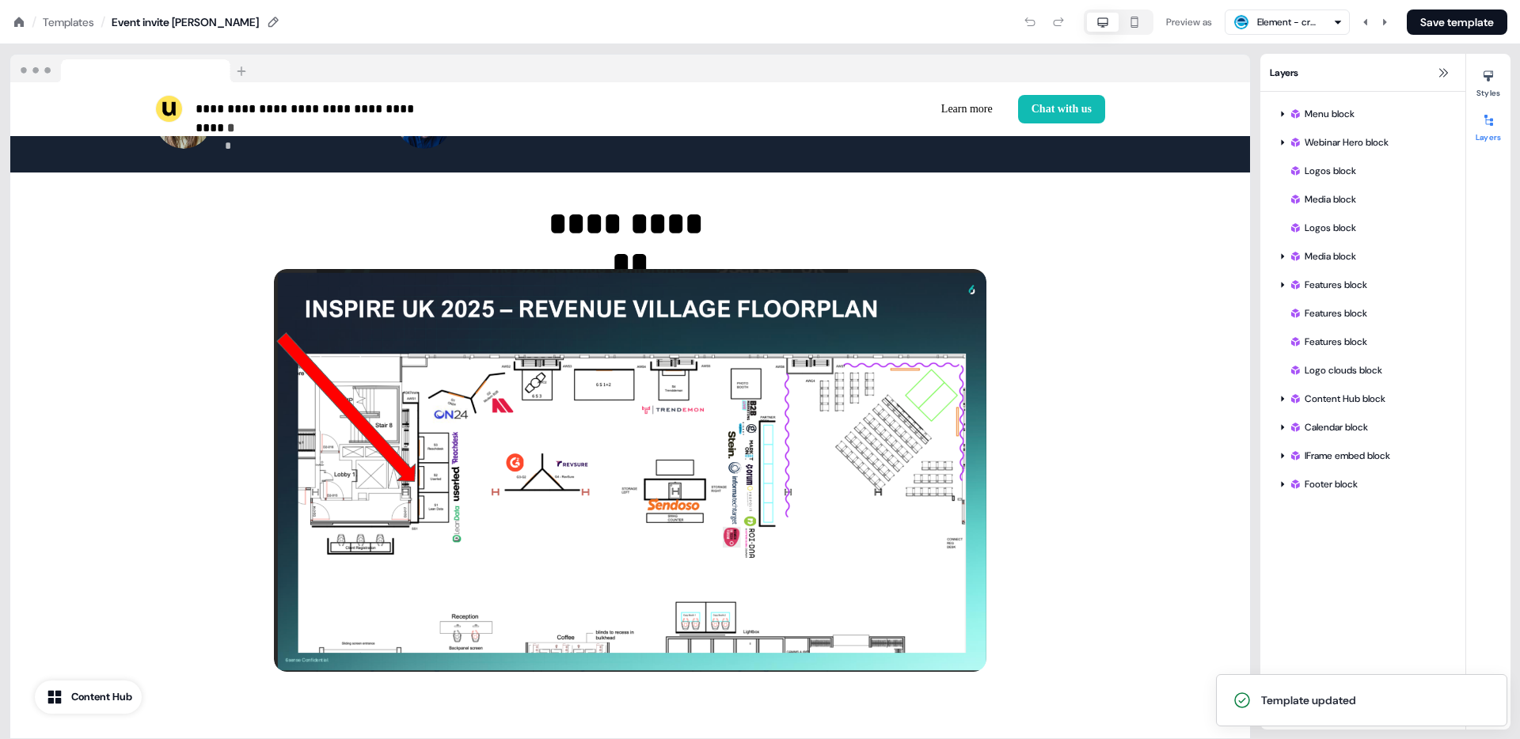
scroll to position [594, 0]
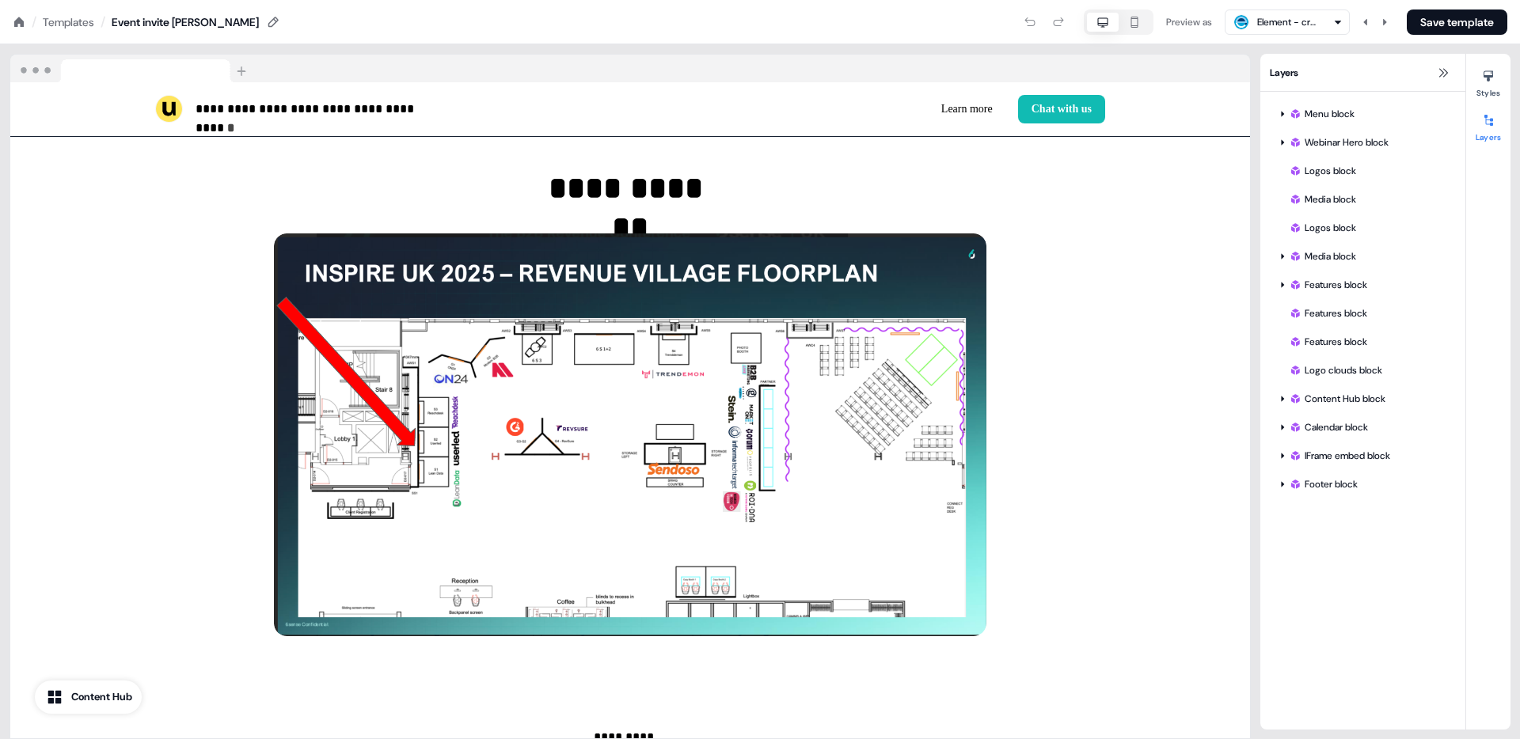
click at [1174, 24] on div "Preview as" at bounding box center [1189, 22] width 46 height 16
click at [78, 13] on div "/ Templates /" at bounding box center [59, 21] width 93 height 17
click at [78, 20] on div "Templates" at bounding box center [68, 22] width 51 height 16
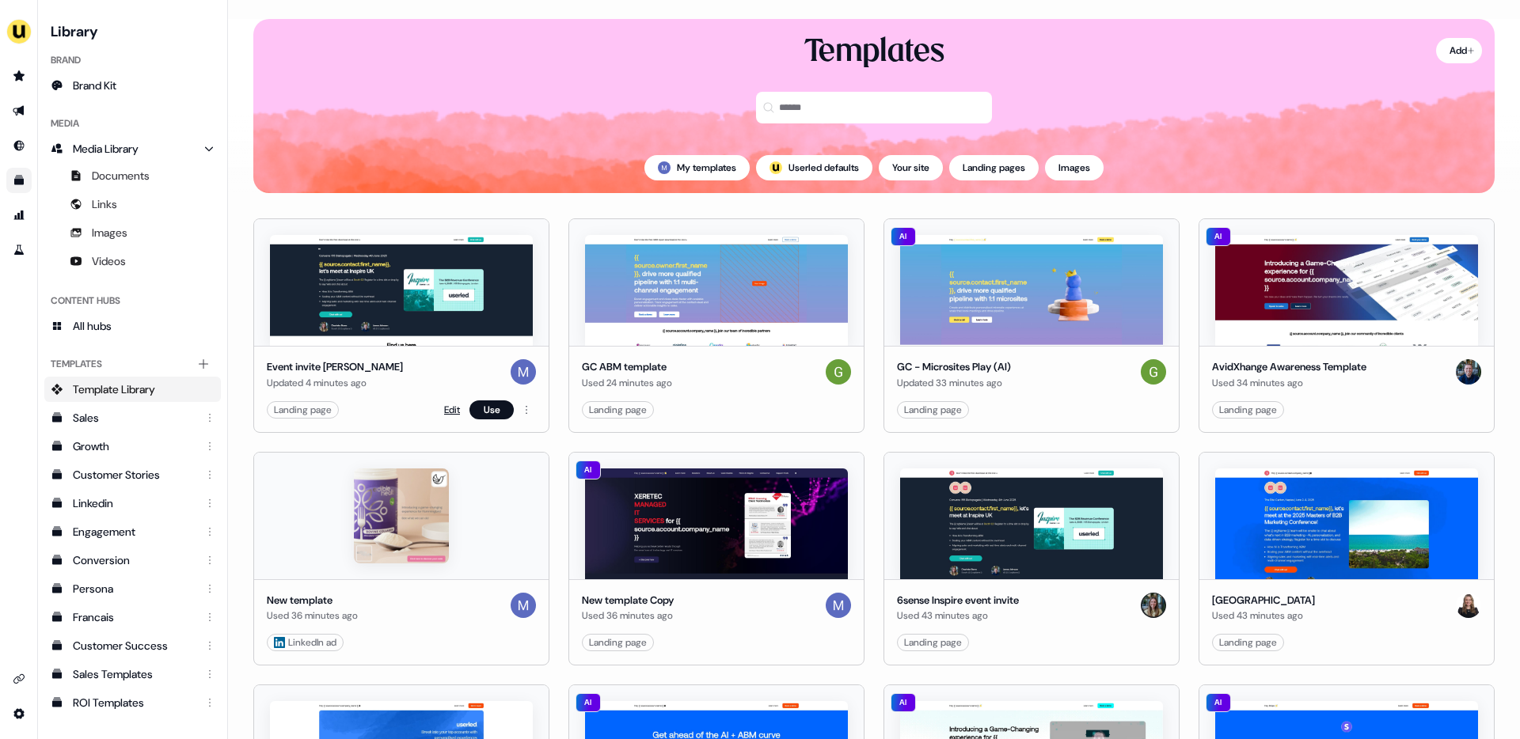
click at [446, 414] on link "Edit" at bounding box center [452, 410] width 16 height 16
click at [446, 412] on link "Edit" at bounding box center [452, 410] width 16 height 16
click at [1389, 643] on link "Edit" at bounding box center [1397, 643] width 16 height 16
click at [1389, 637] on link "Edit" at bounding box center [1397, 643] width 16 height 16
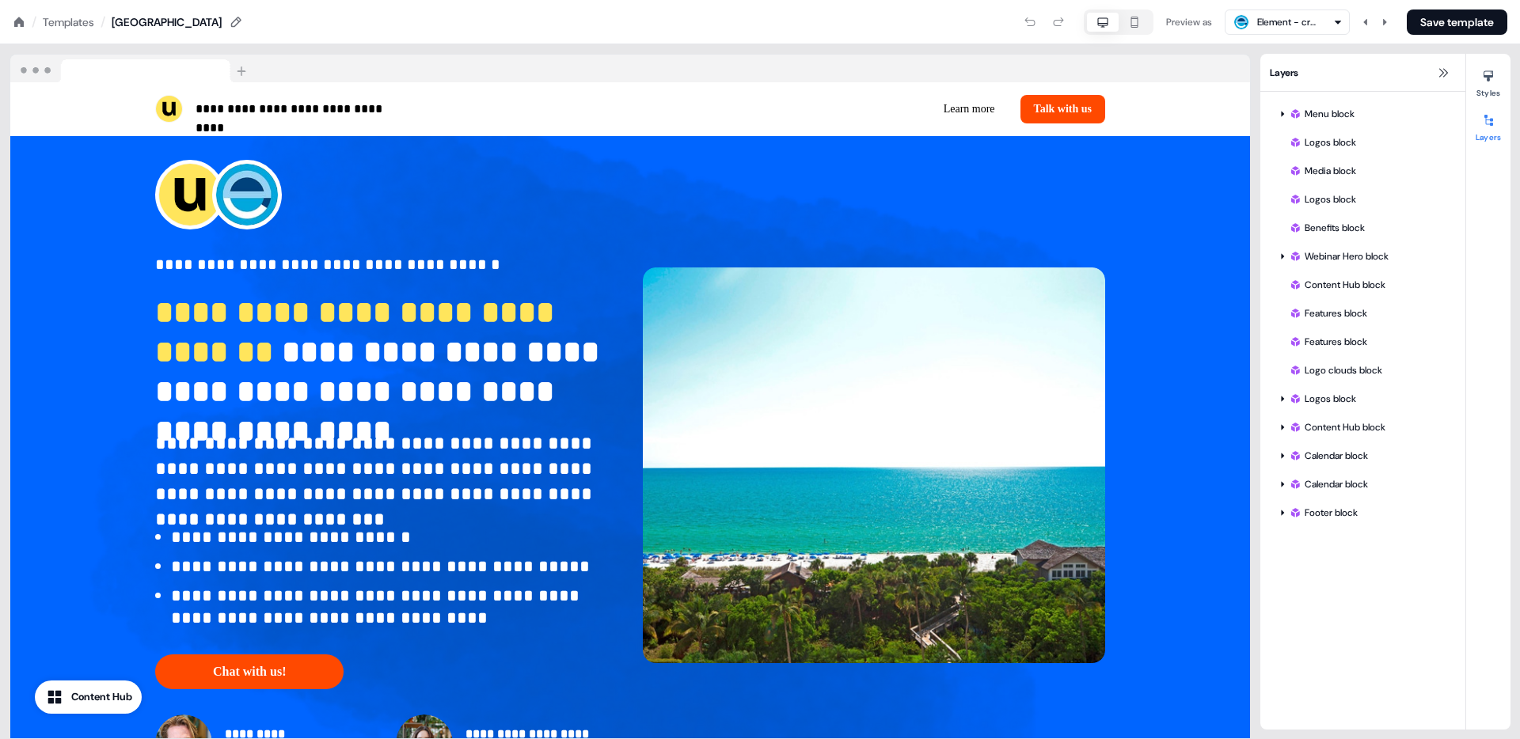
click at [58, 17] on div "Templates" at bounding box center [68, 22] width 51 height 16
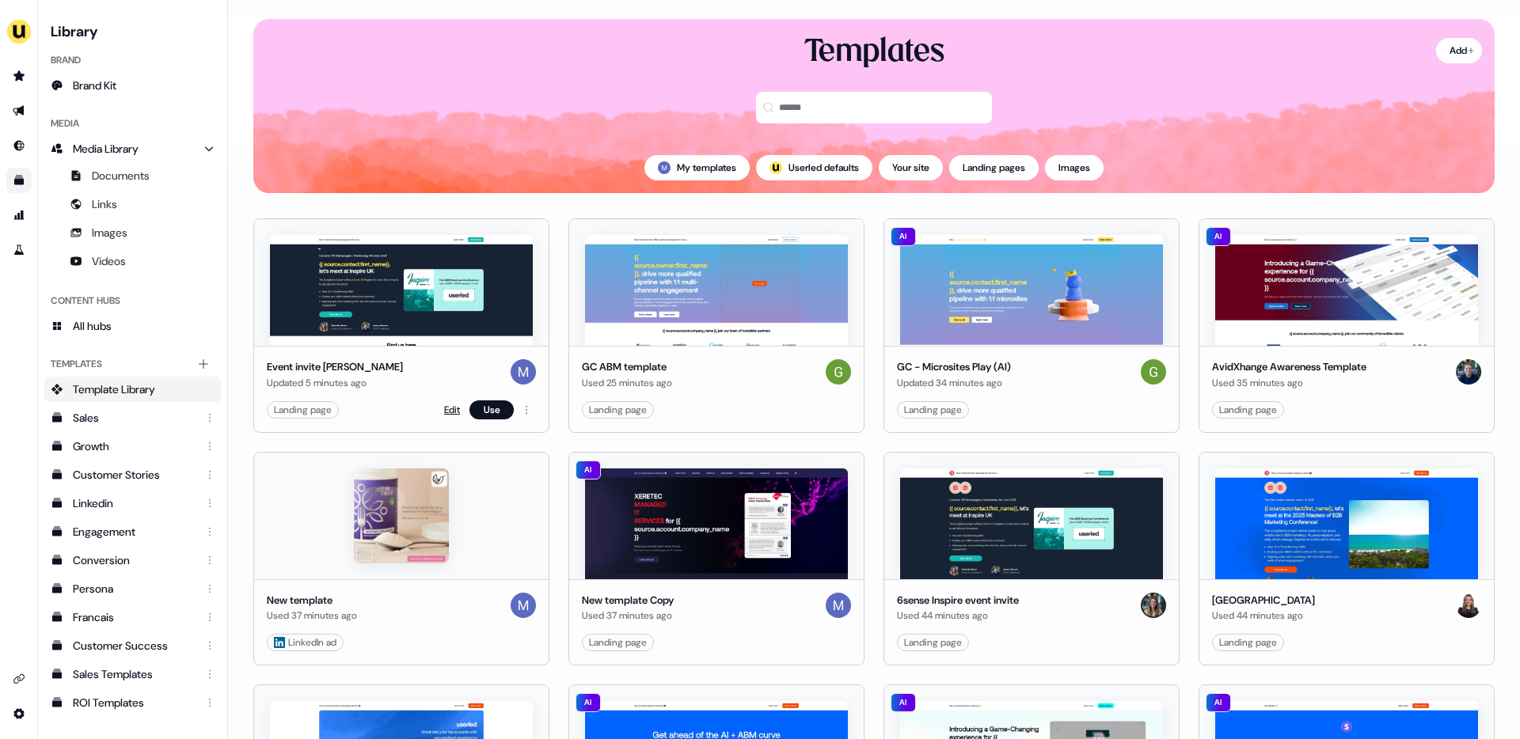
click at [448, 412] on link "Edit" at bounding box center [452, 410] width 16 height 16
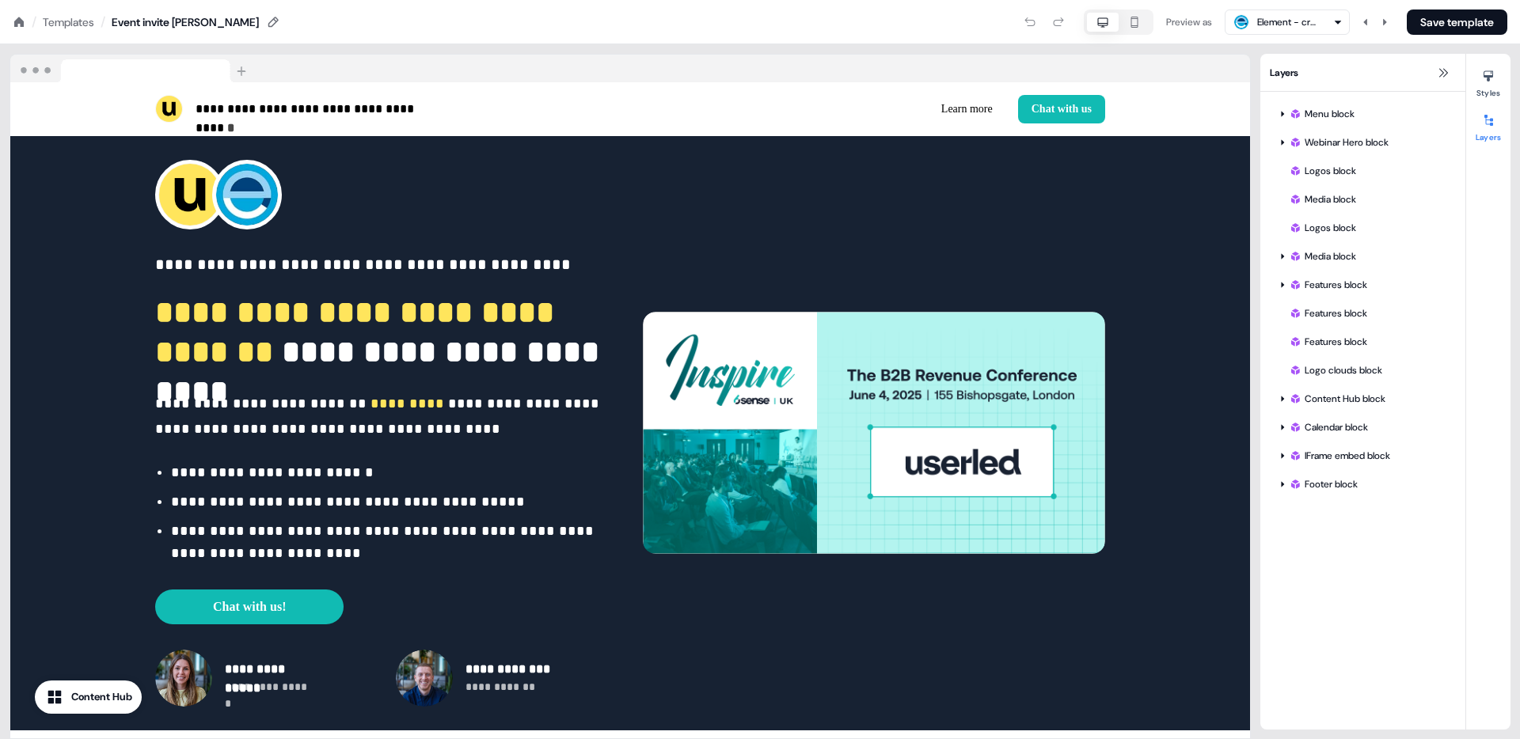
click at [65, 23] on div "Templates" at bounding box center [68, 22] width 51 height 16
click at [78, 19] on div "Templates" at bounding box center [68, 22] width 51 height 16
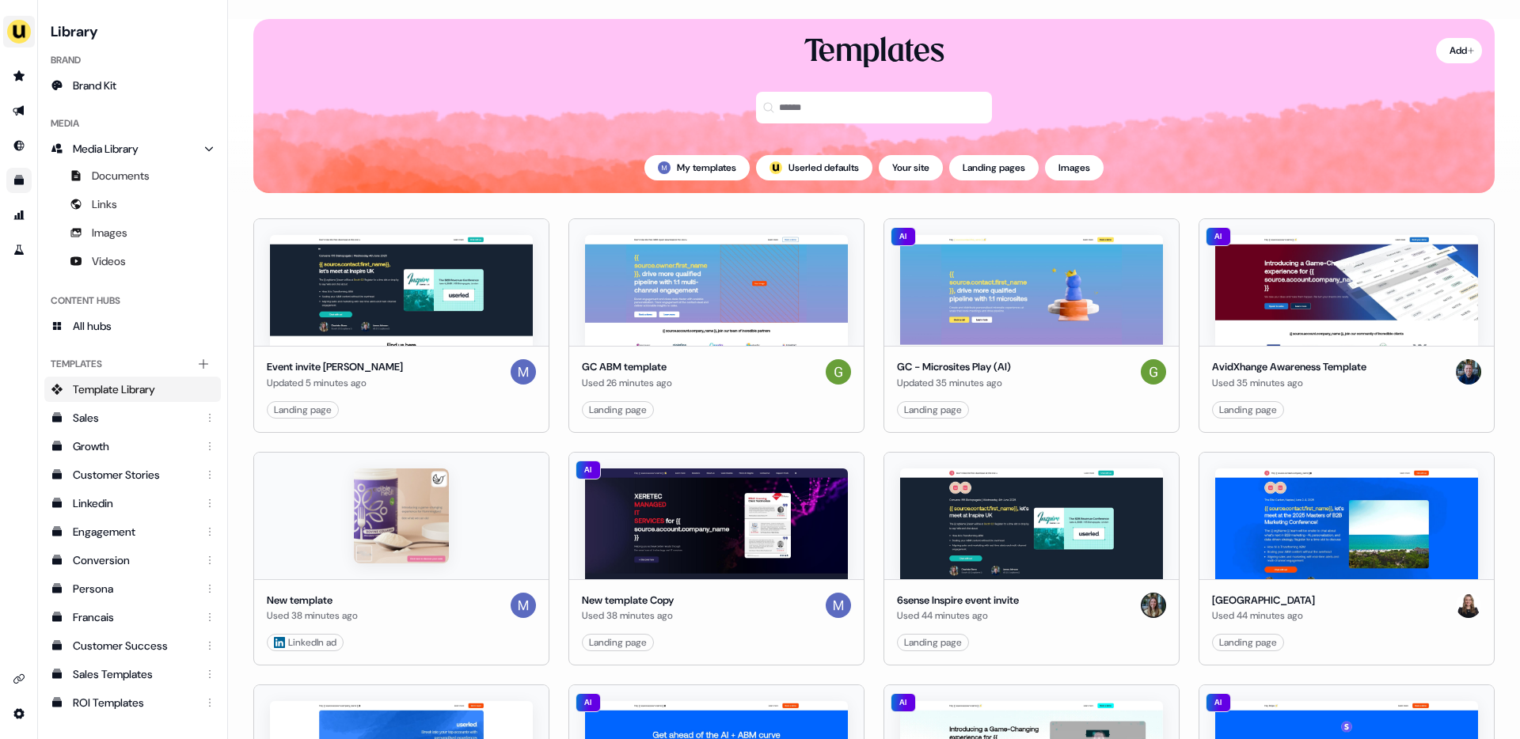
click at [23, 34] on img "side nav menu" at bounding box center [18, 31] width 25 height 25
click at [83, 77] on div "Impersonate (Admin)" at bounding box center [81, 74] width 150 height 28
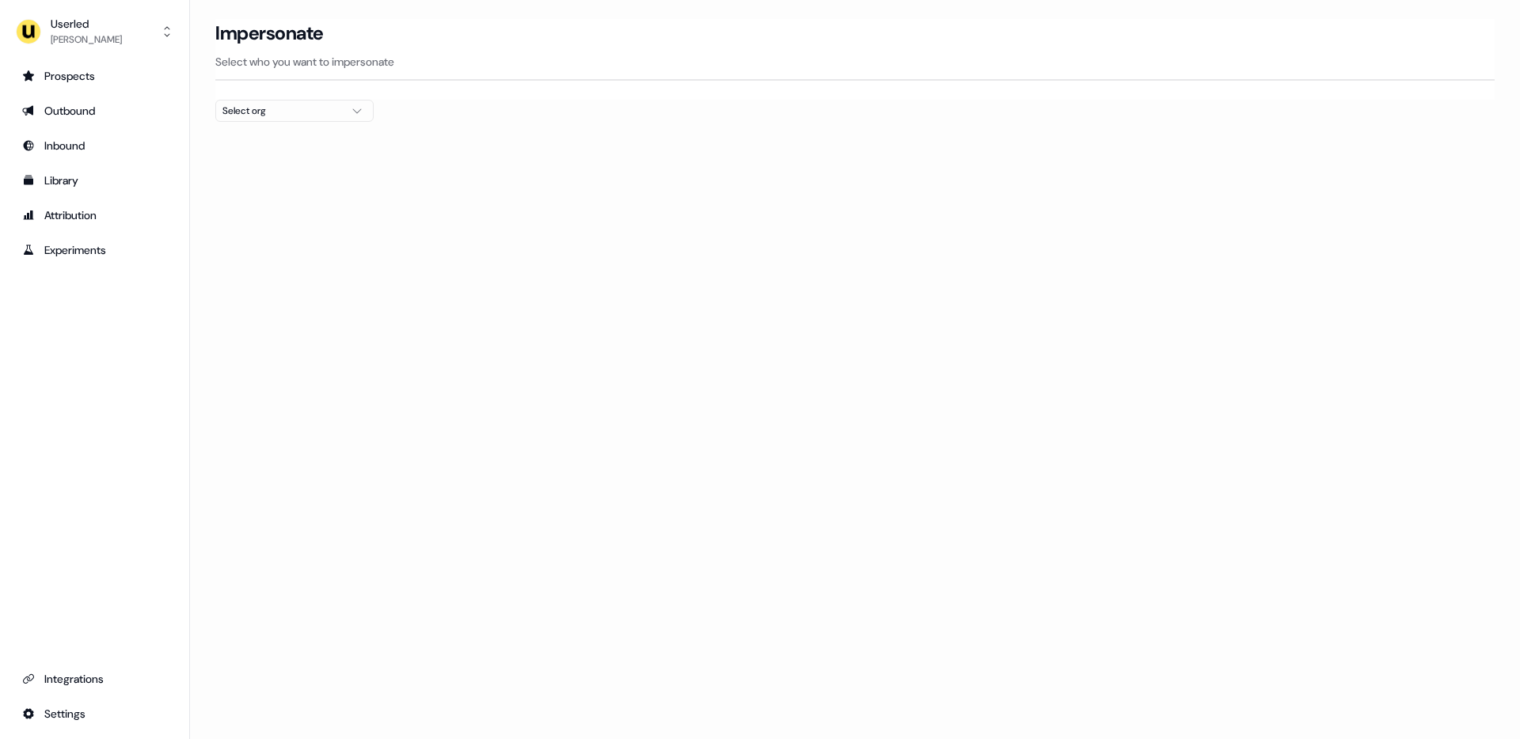
click at [363, 105] on icon "button" at bounding box center [356, 110] width 19 height 13
type input "***"
click at [234, 158] on div "Go1 [GEOGRAPHIC_DATA]" at bounding box center [294, 167] width 157 height 25
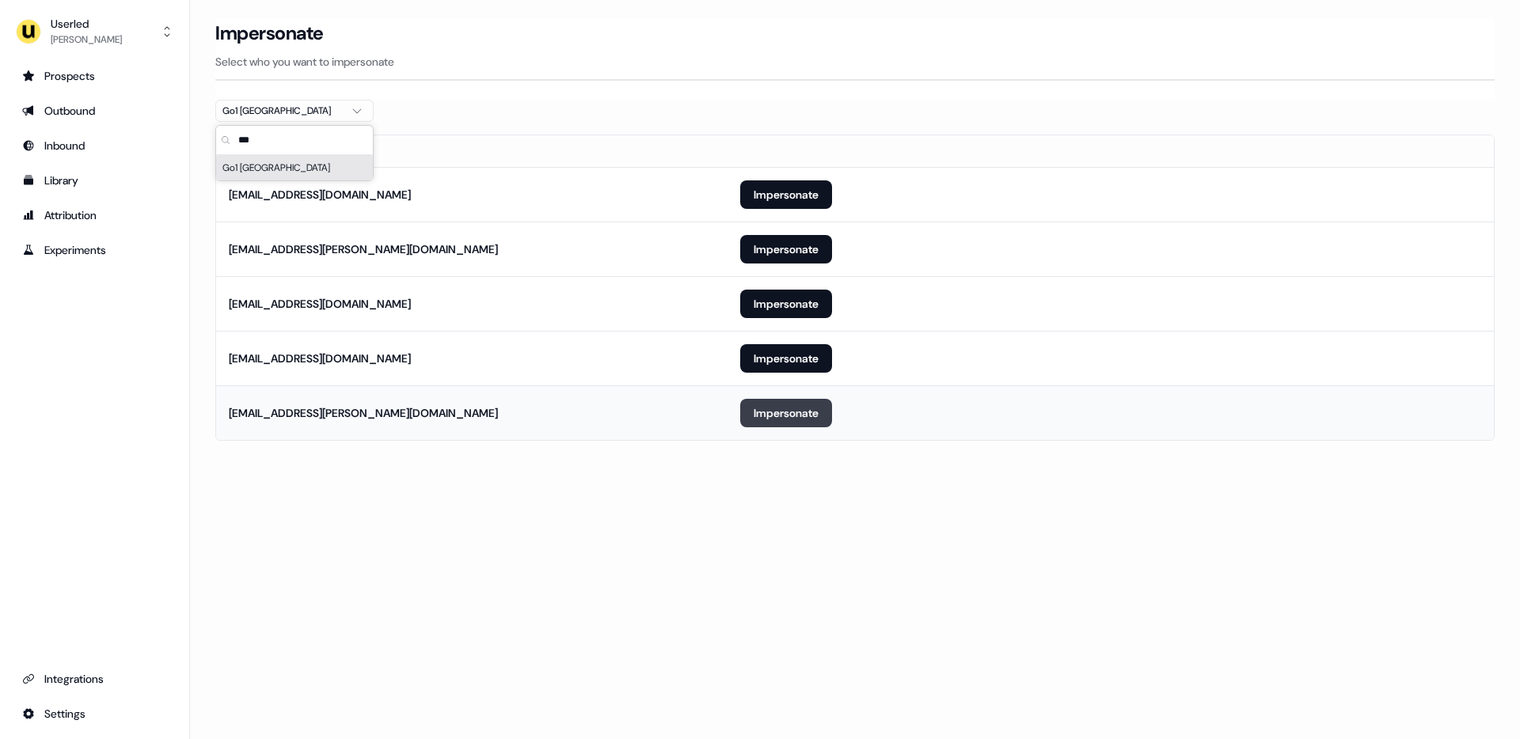
click at [792, 420] on button "Impersonate" at bounding box center [786, 413] width 92 height 28
